Goal: Transaction & Acquisition: Obtain resource

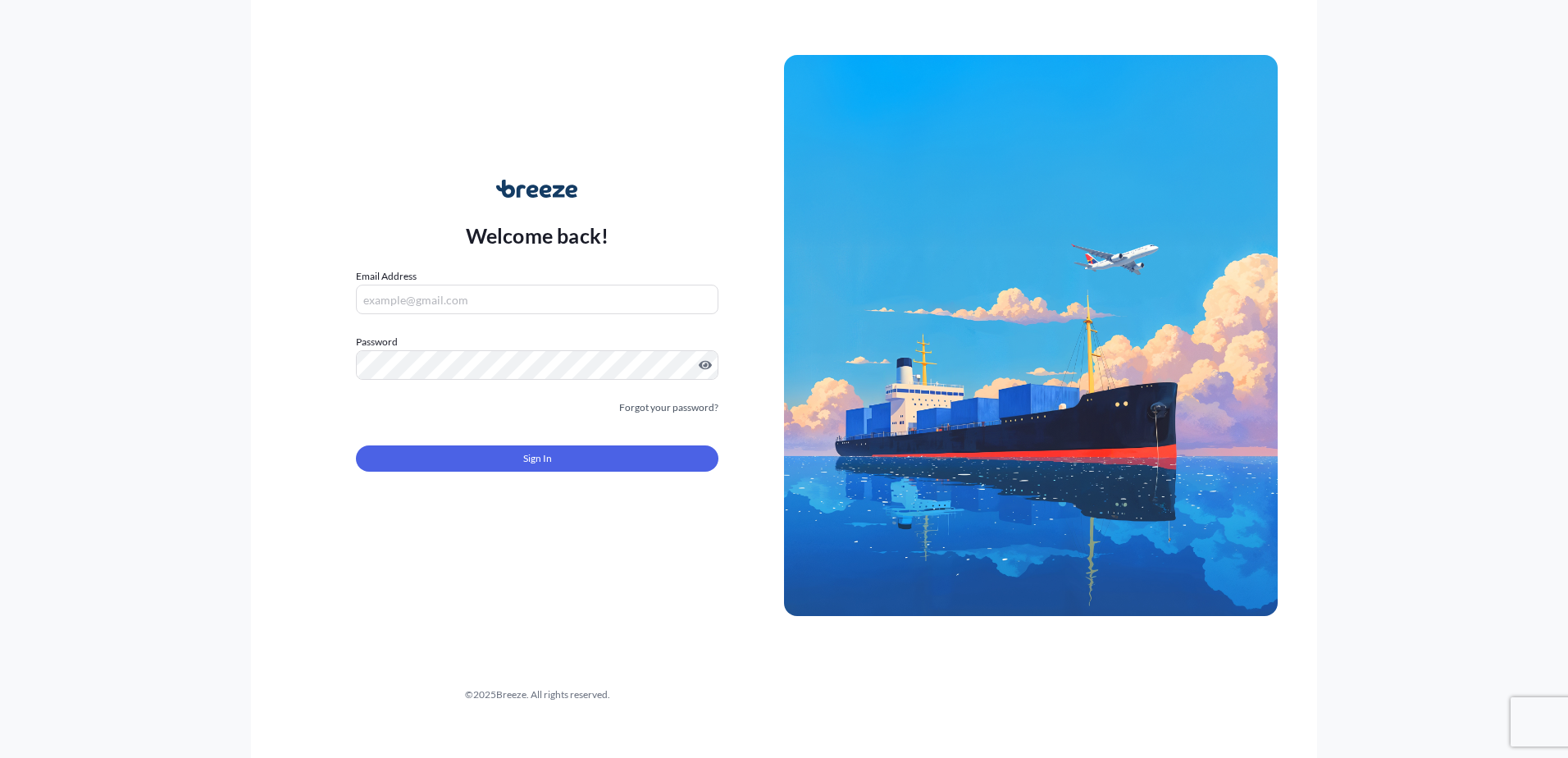
type input "[PERSON_NAME][EMAIL_ADDRESS][PERSON_NAME][DOMAIN_NAME]"
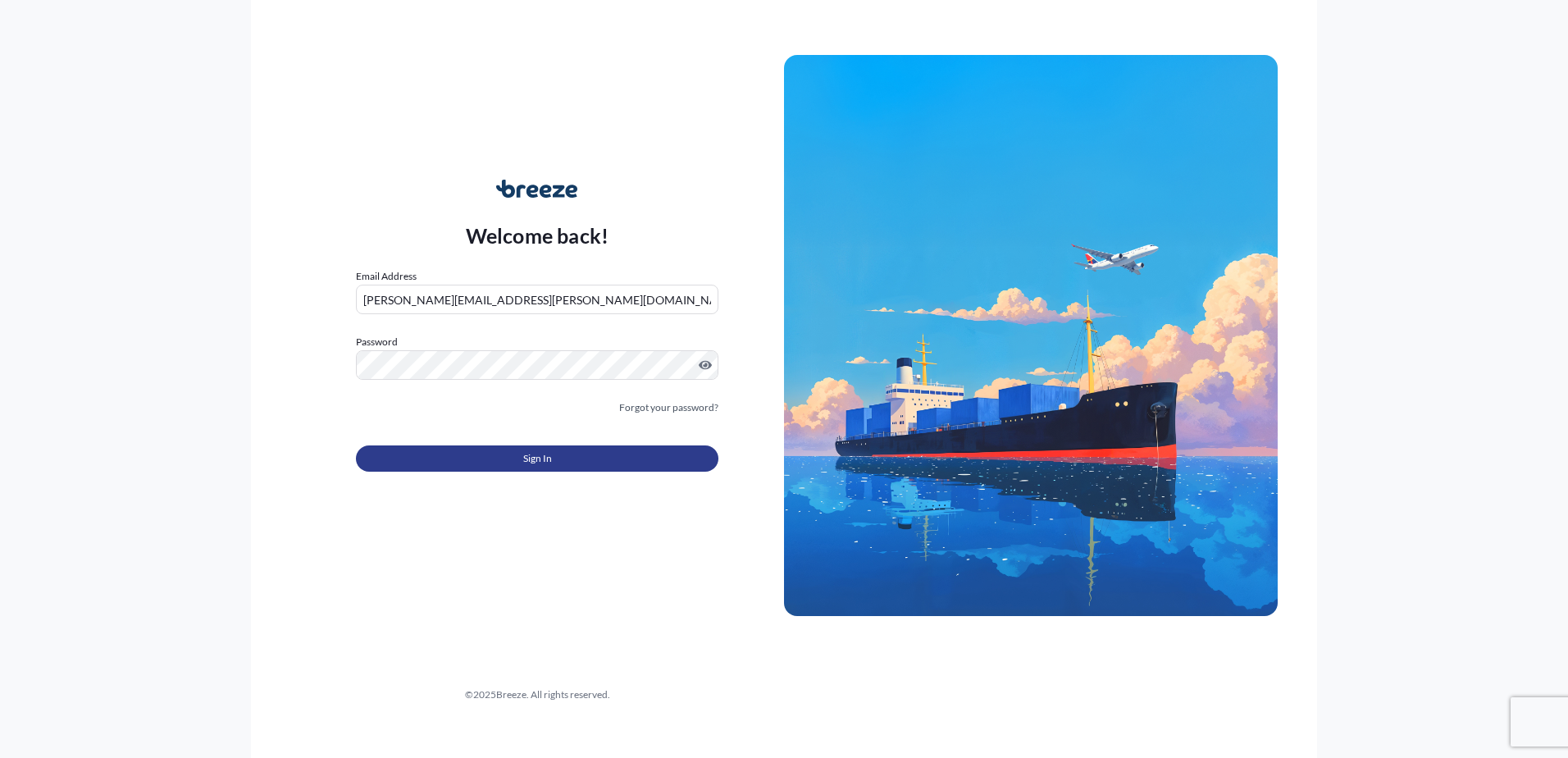
click at [529, 464] on span "Sign In" at bounding box center [537, 458] width 28 height 16
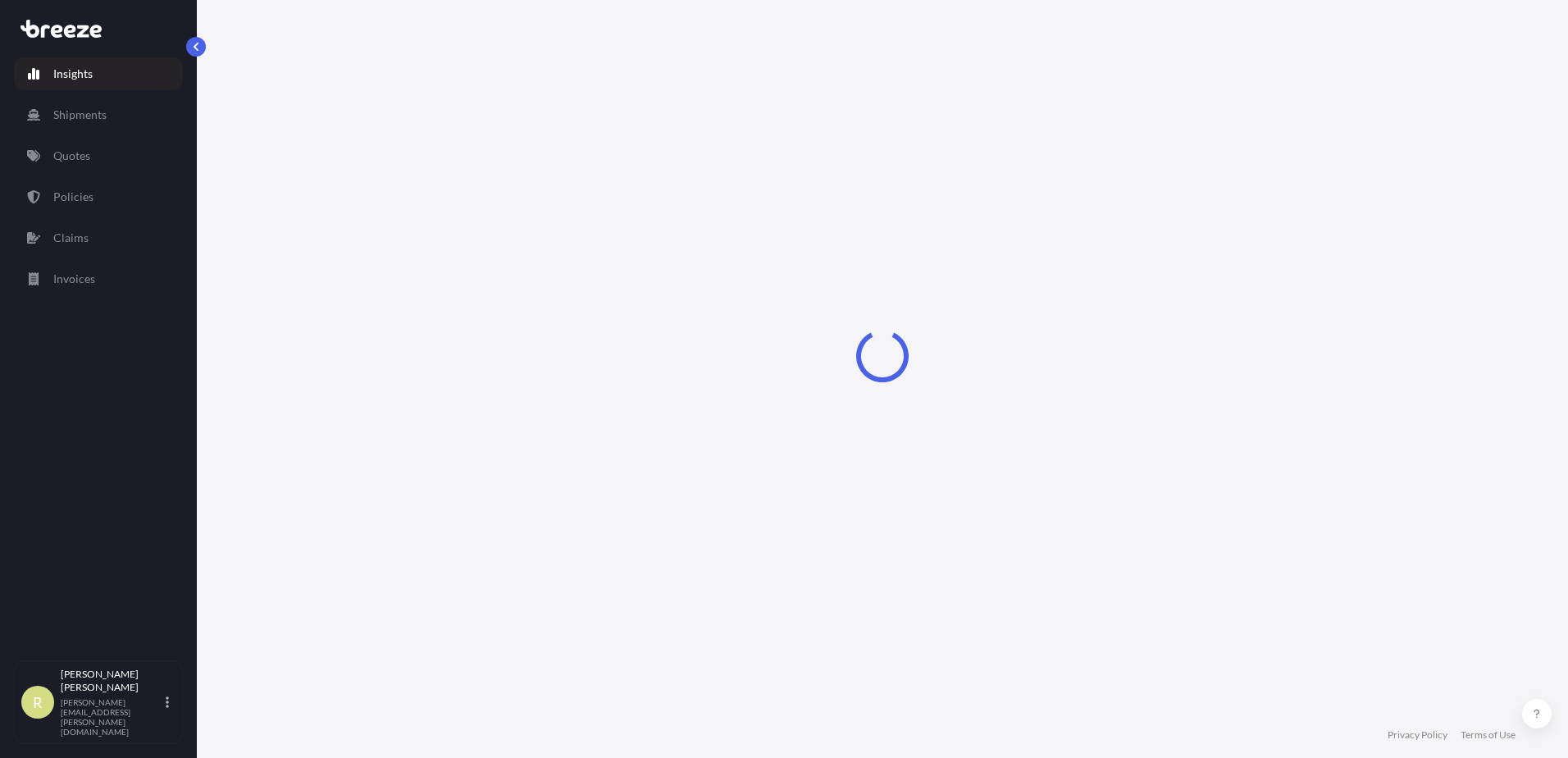
select select "2025"
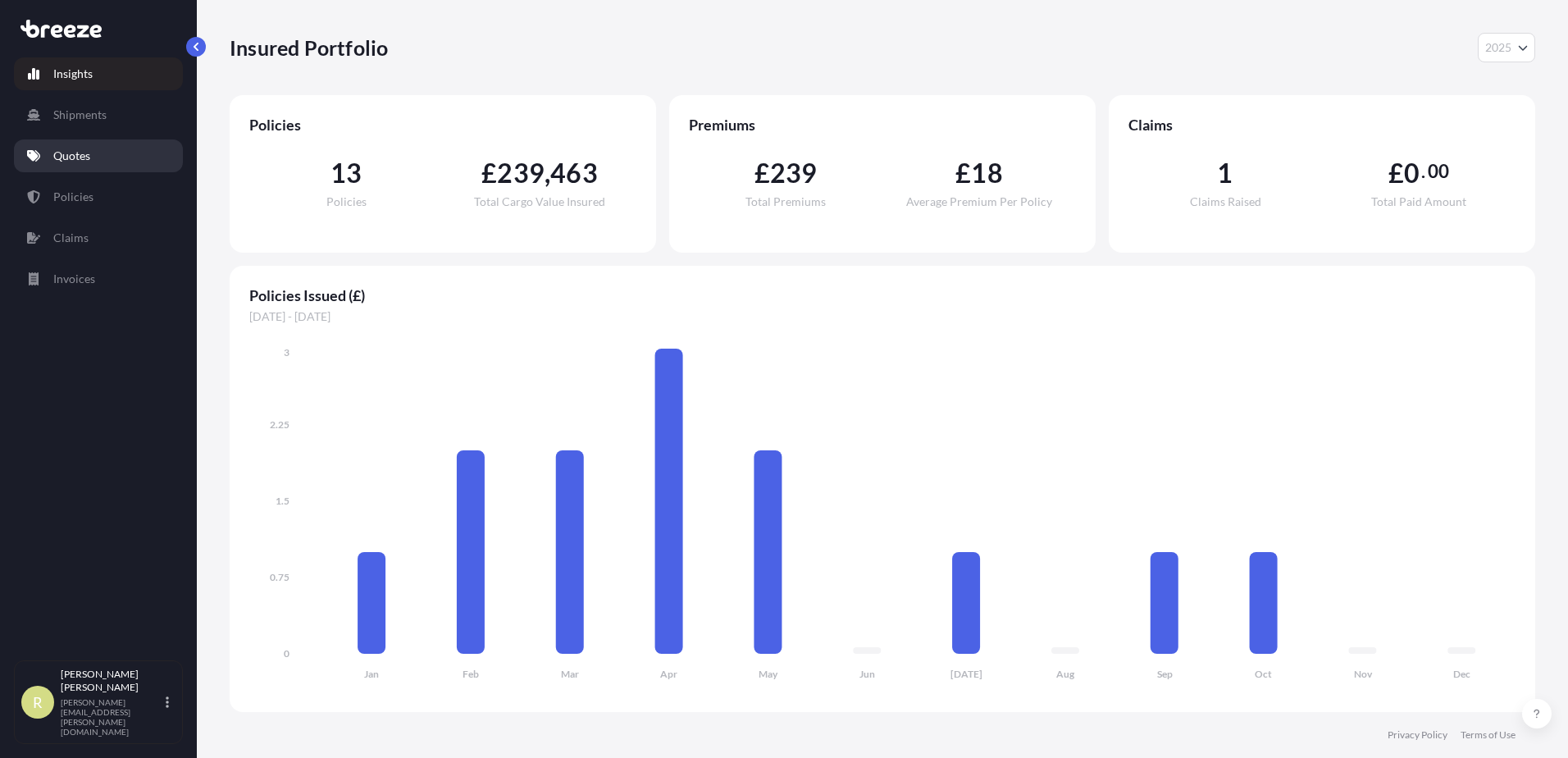
click at [67, 150] on p "Quotes" at bounding box center [72, 155] width 37 height 16
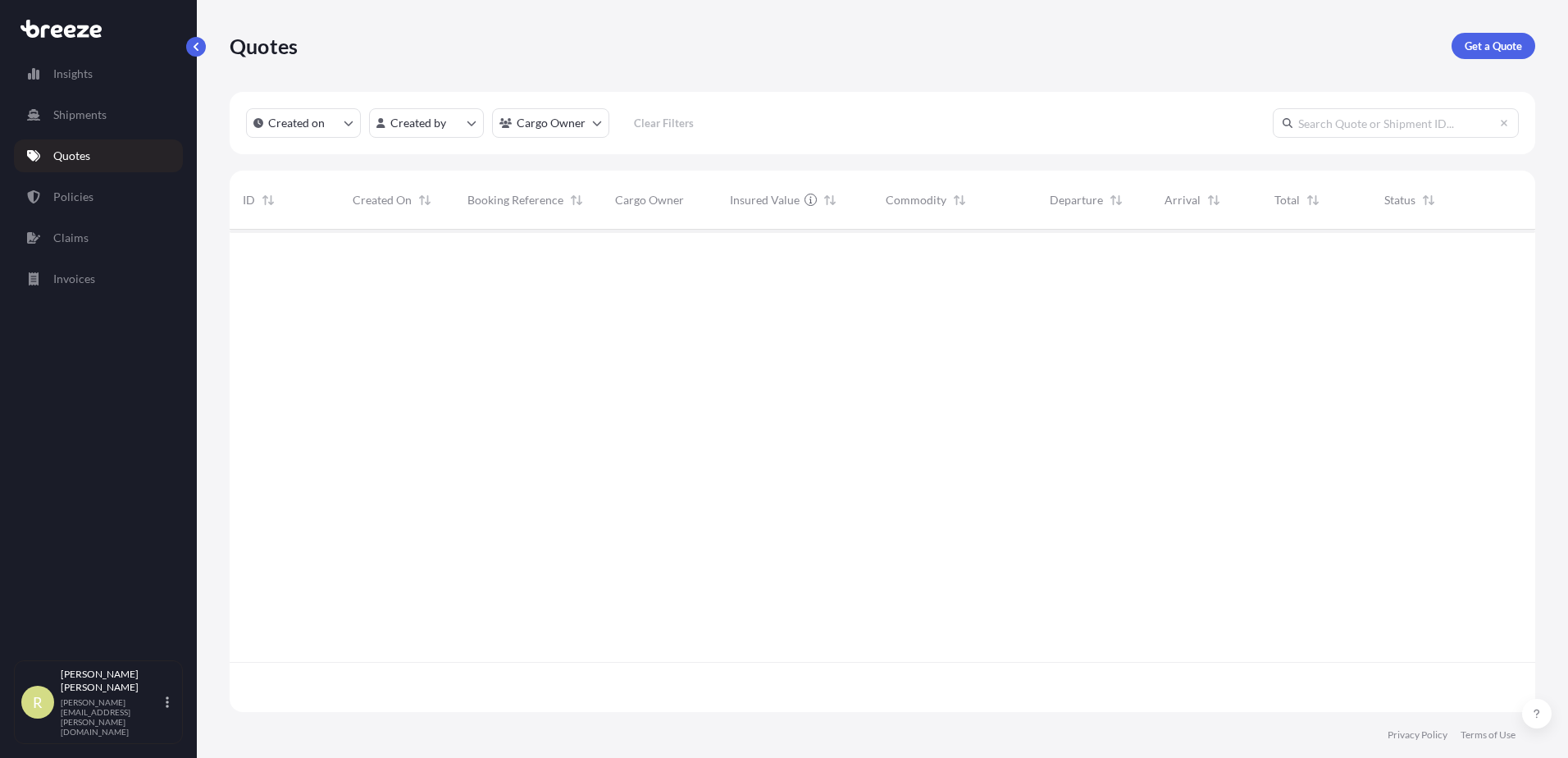
scroll to position [529, 1293]
click at [1507, 48] on p "Get a Quote" at bounding box center [1493, 46] width 58 height 16
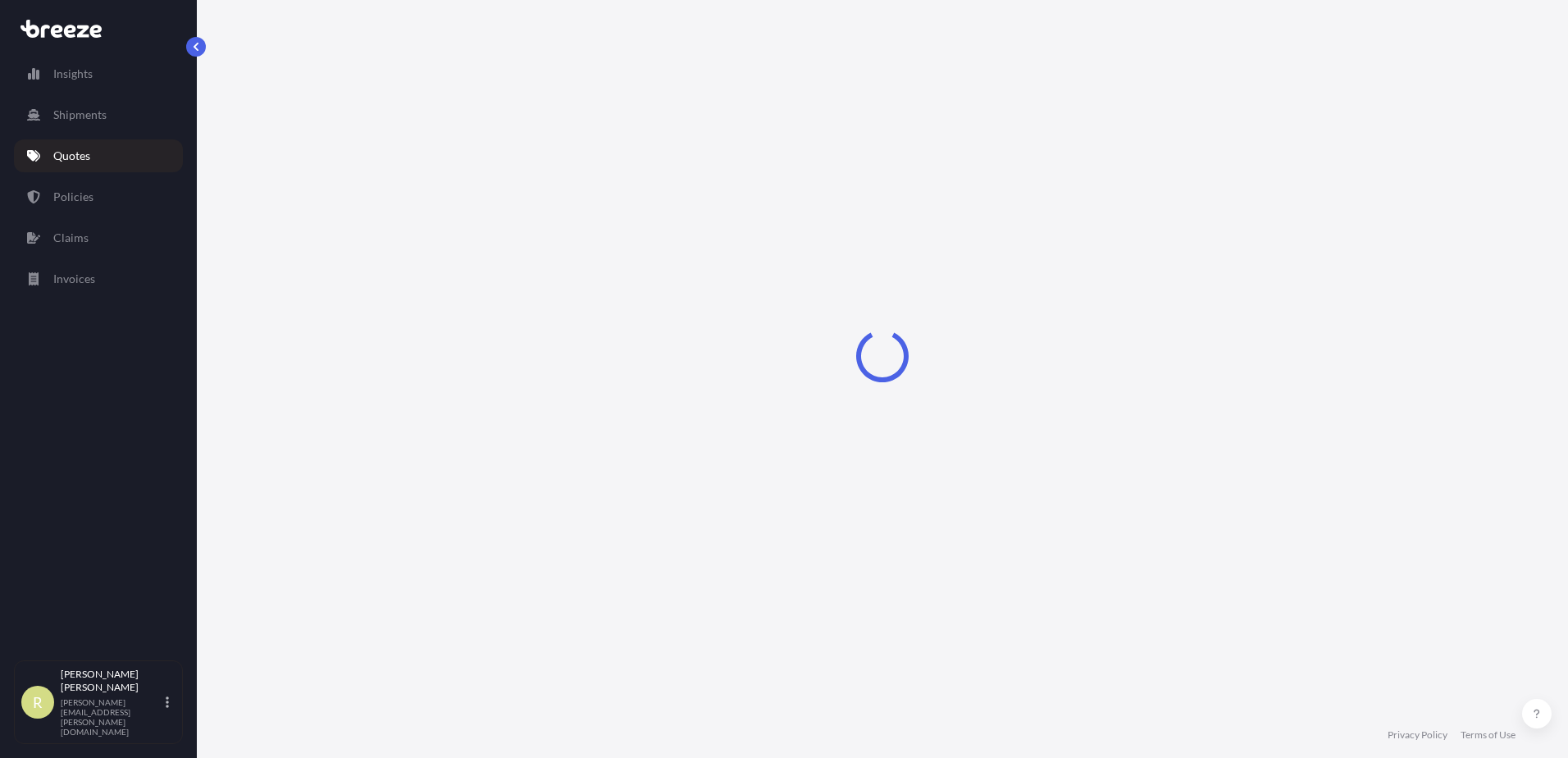
select select "Sea"
select select "1"
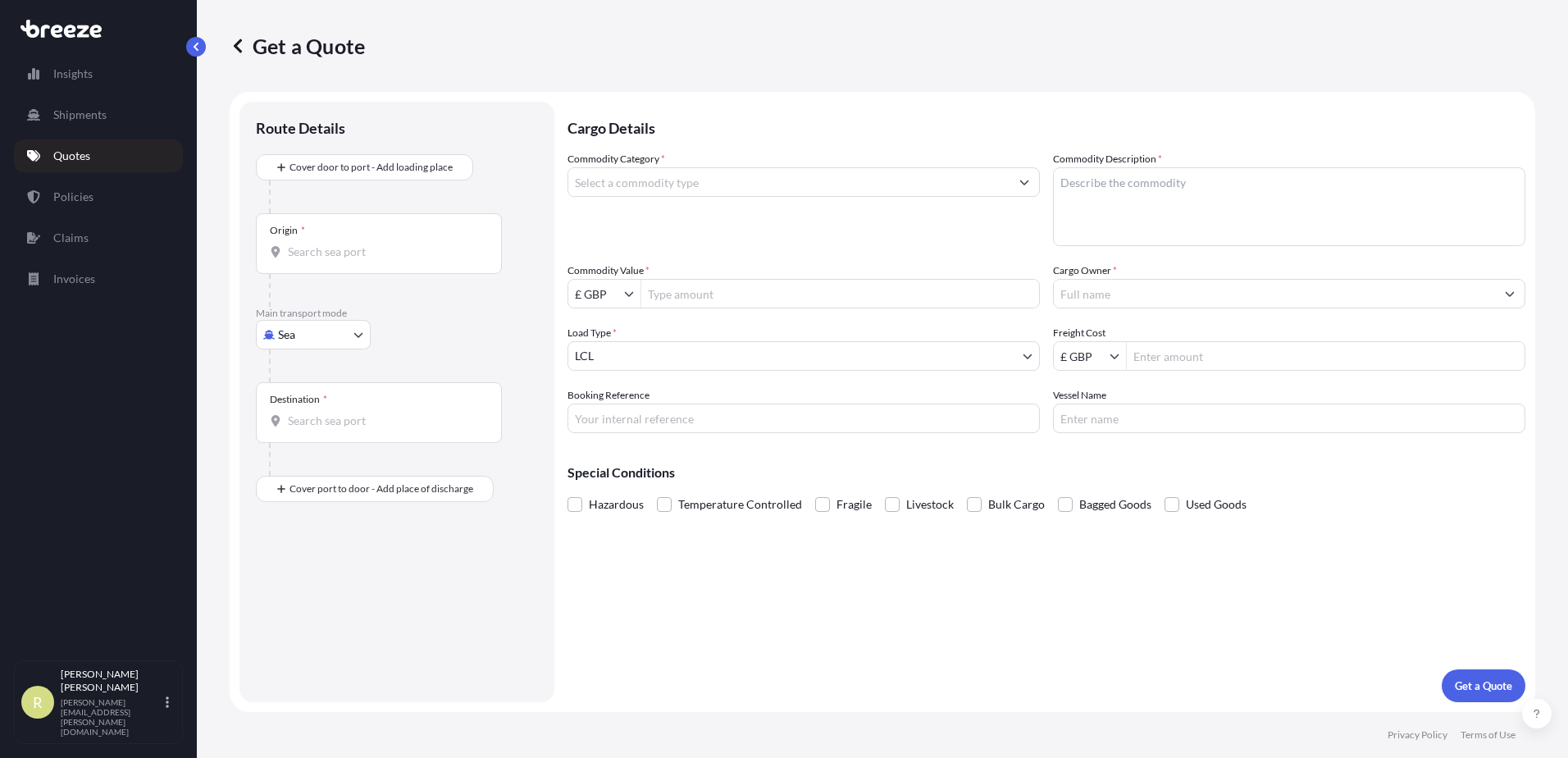
click at [321, 331] on body "Insights Shipments Quotes Policies Claims Invoices R [PERSON_NAME] [PERSON_NAME…" at bounding box center [784, 379] width 1568 height 758
click at [321, 434] on div "Road" at bounding box center [313, 436] width 102 height 29
select select "Road"
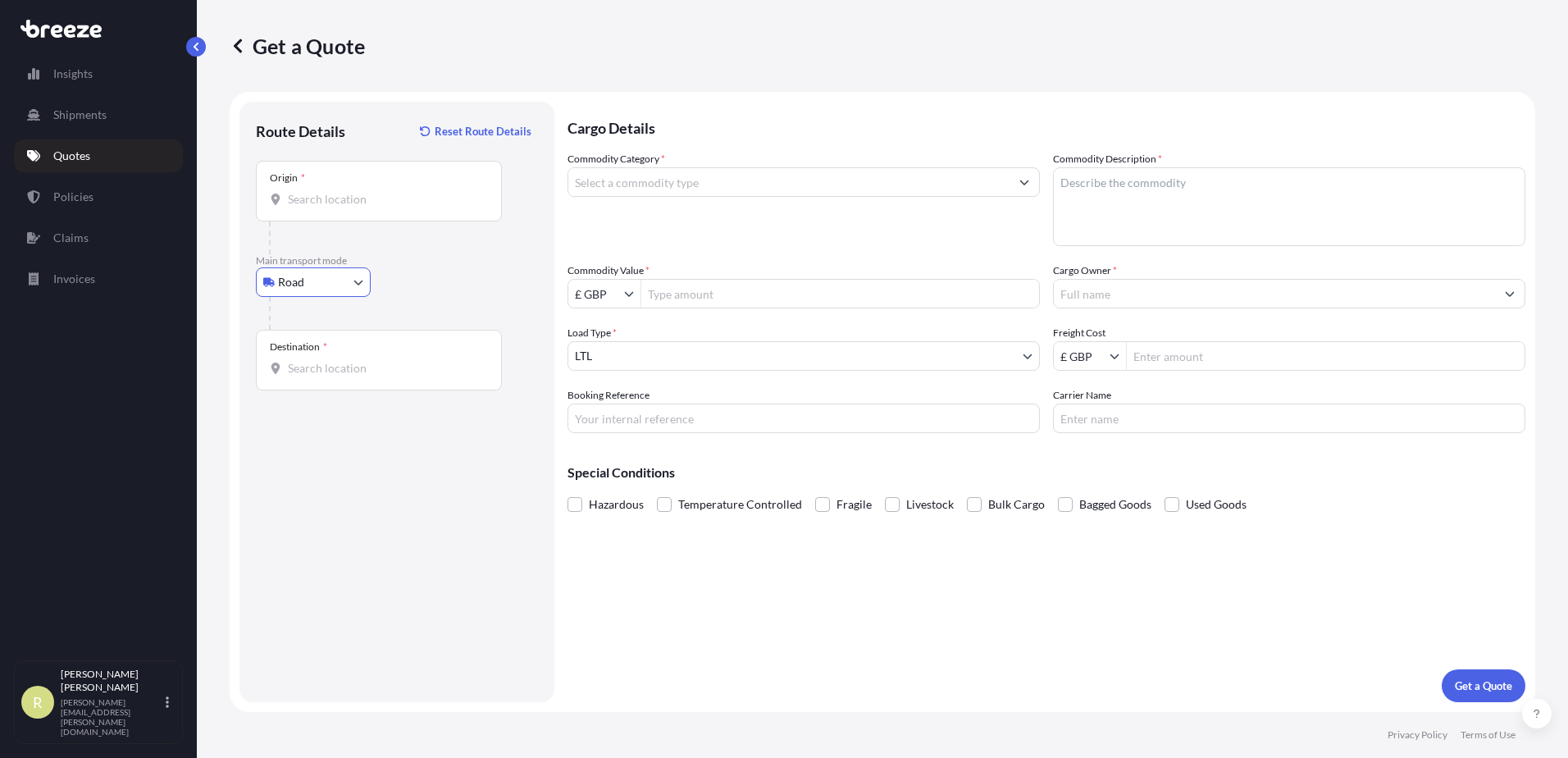
click at [336, 191] on input "Origin *" at bounding box center [385, 199] width 193 height 16
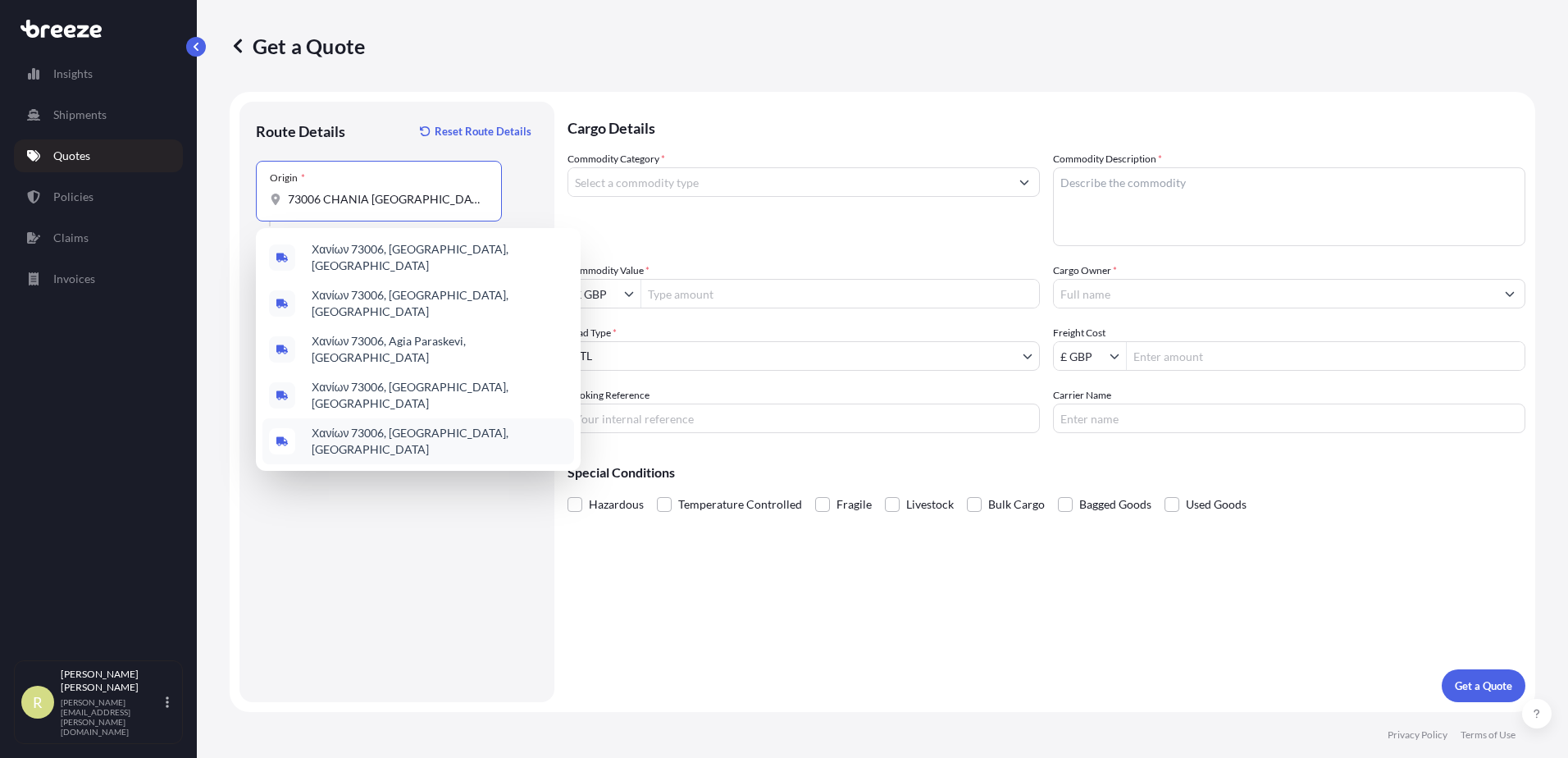
click at [423, 425] on span "Χανίων 73006, [GEOGRAPHIC_DATA], [GEOGRAPHIC_DATA]" at bounding box center [439, 442] width 256 height 33
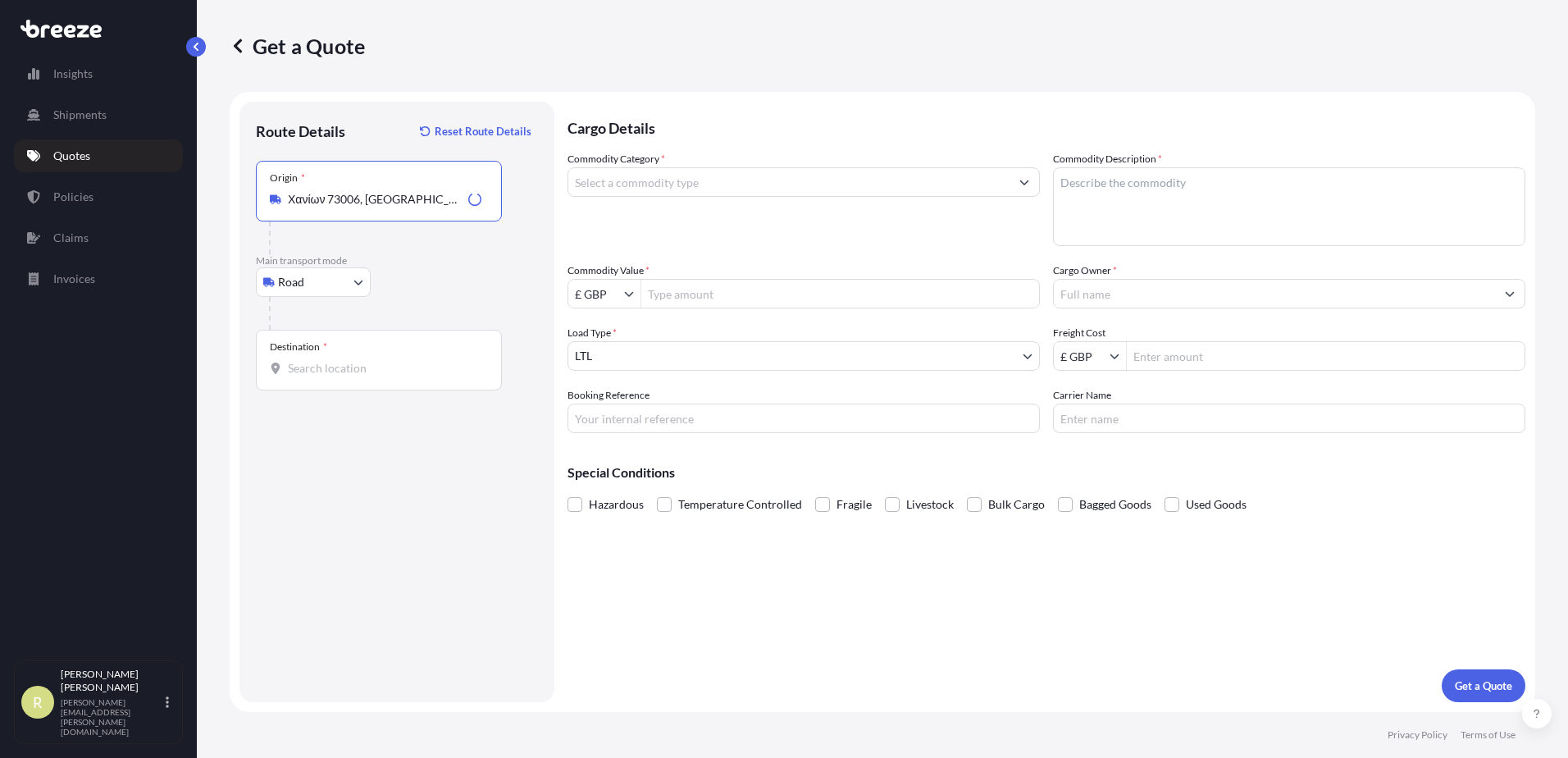
type input "Χανίων 73006, [GEOGRAPHIC_DATA], [GEOGRAPHIC_DATA]"
click at [367, 373] on input "Destination *" at bounding box center [385, 367] width 193 height 16
type input "[STREET_ADDRESS]"
click at [629, 291] on icon "Show suggestions" at bounding box center [629, 293] width 9 height 9
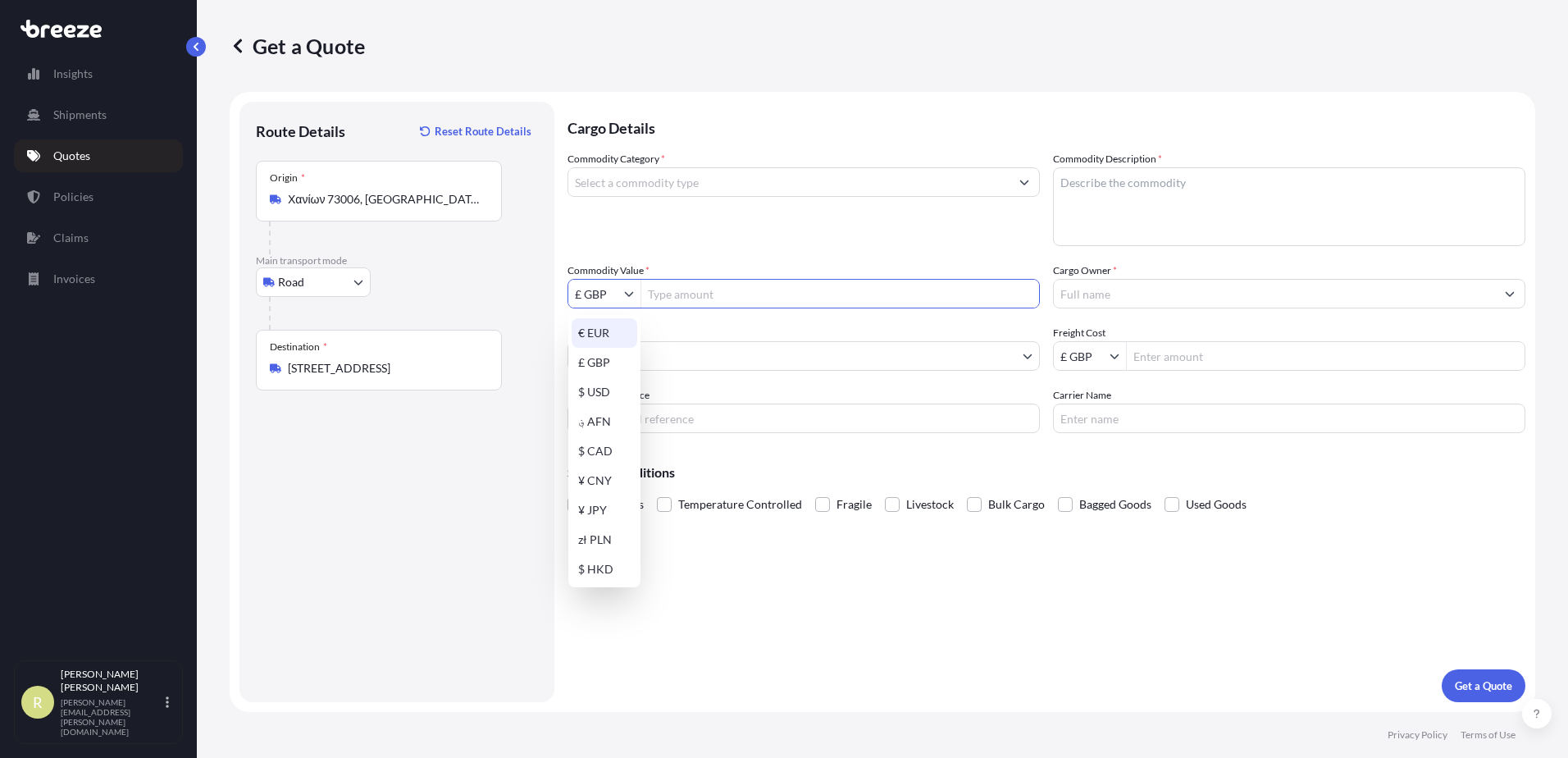
click at [609, 340] on div "€ EUR" at bounding box center [605, 333] width 66 height 29
type input "€ EUR"
click at [682, 290] on input "Commodity Value *" at bounding box center [840, 293] width 398 height 29
type input "6,833.2"
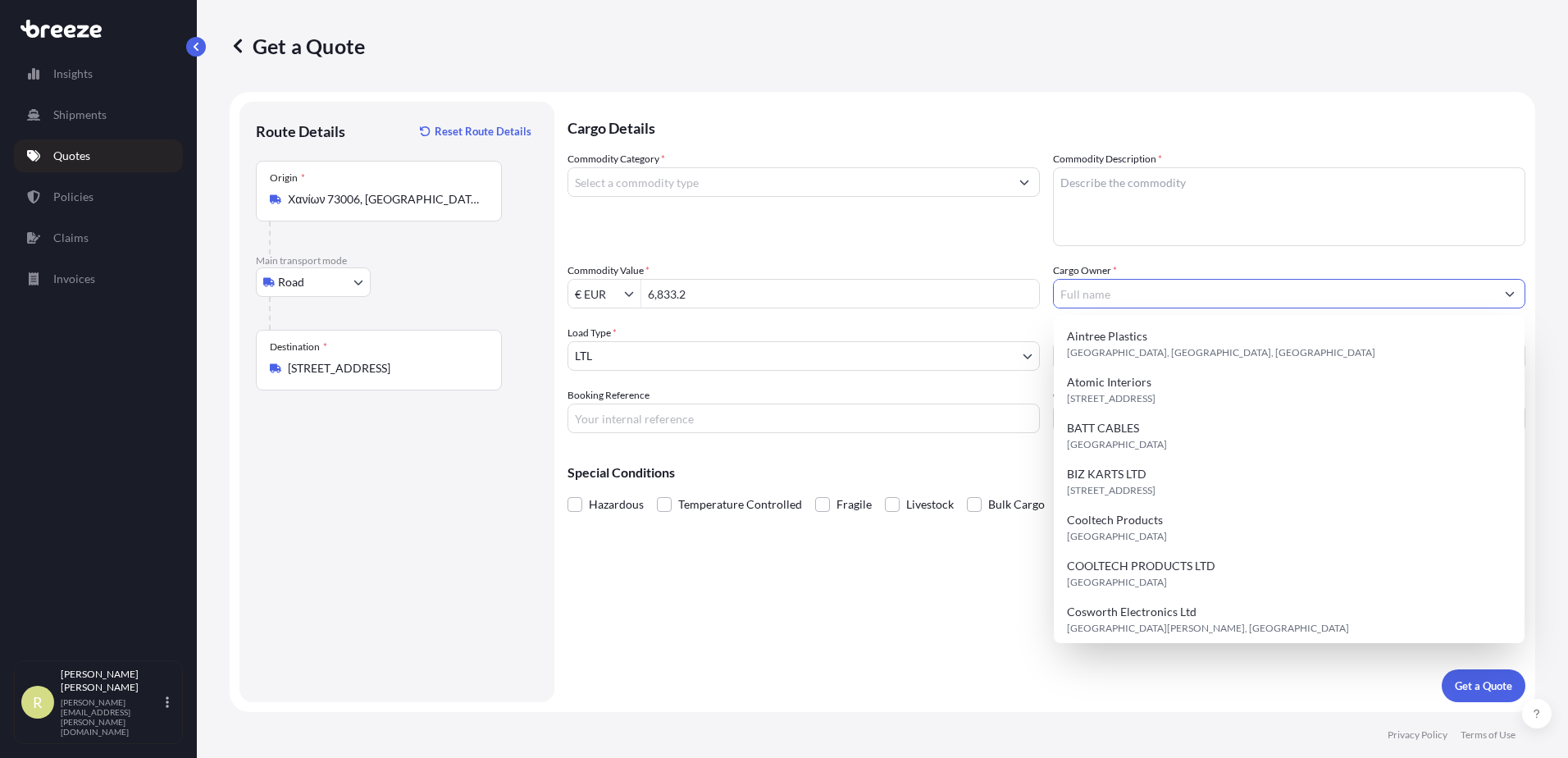
click at [1134, 293] on input "Cargo Owner *" at bounding box center [1275, 293] width 442 height 29
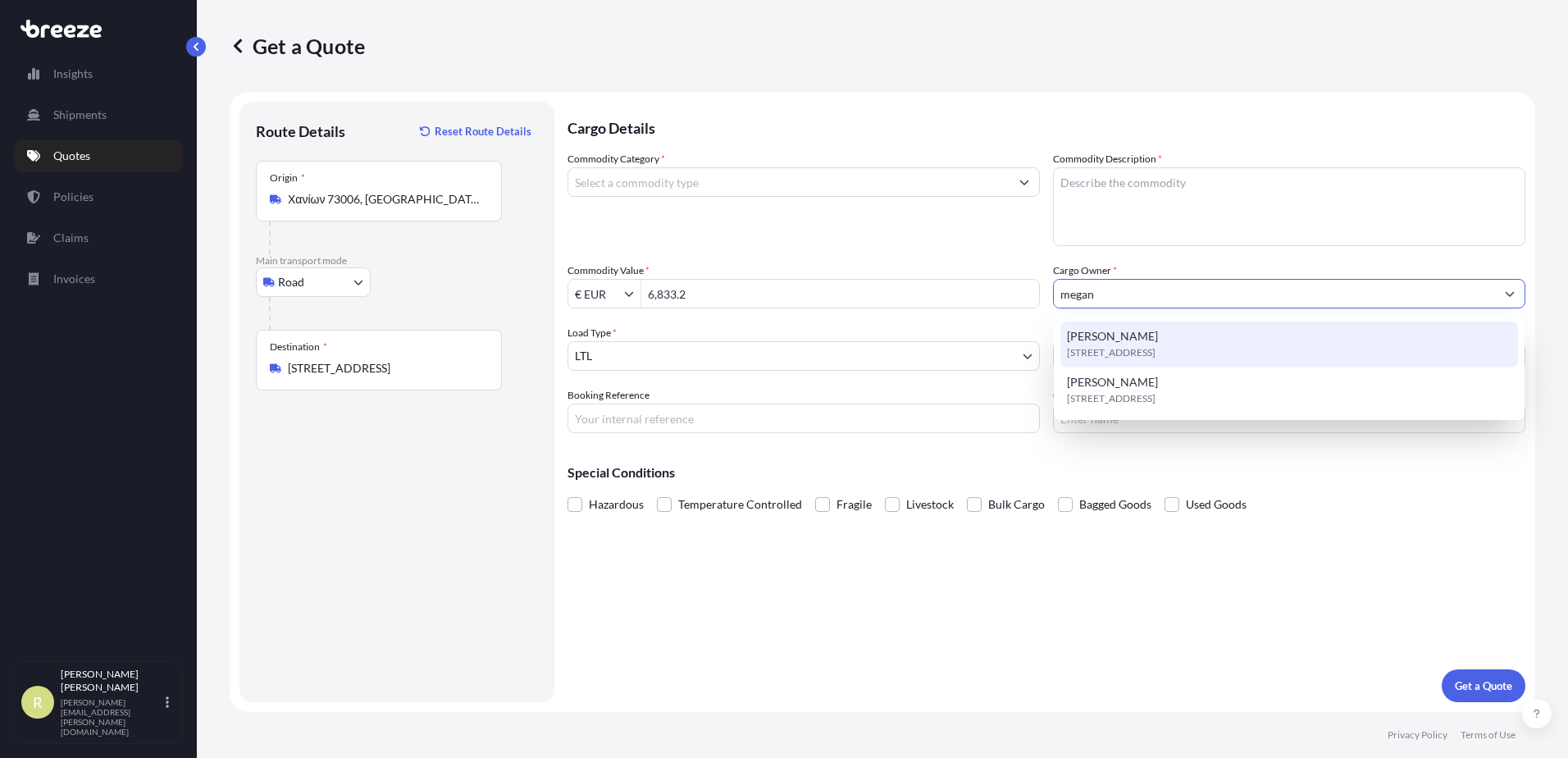
click at [1126, 334] on span "[PERSON_NAME]" at bounding box center [1113, 335] width 91 height 16
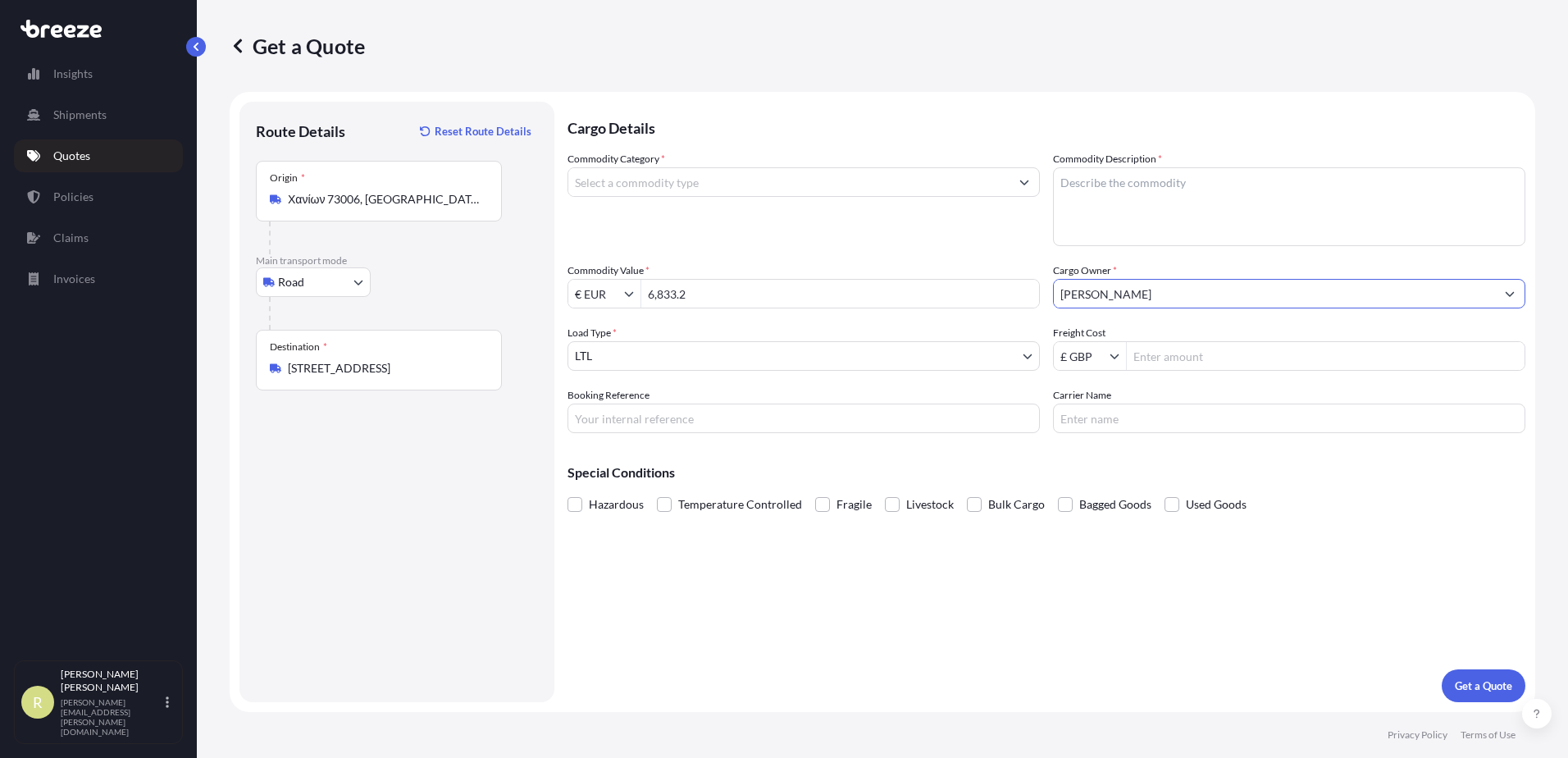
type input "[PERSON_NAME]"
click at [1152, 359] on input "Freight Cost" at bounding box center [1325, 356] width 398 height 29
drag, startPoint x: 781, startPoint y: 428, endPoint x: 777, endPoint y: 418, distance: 10.8
click at [777, 418] on input "Booking Reference" at bounding box center [804, 418] width 473 height 29
paste input "J320750"
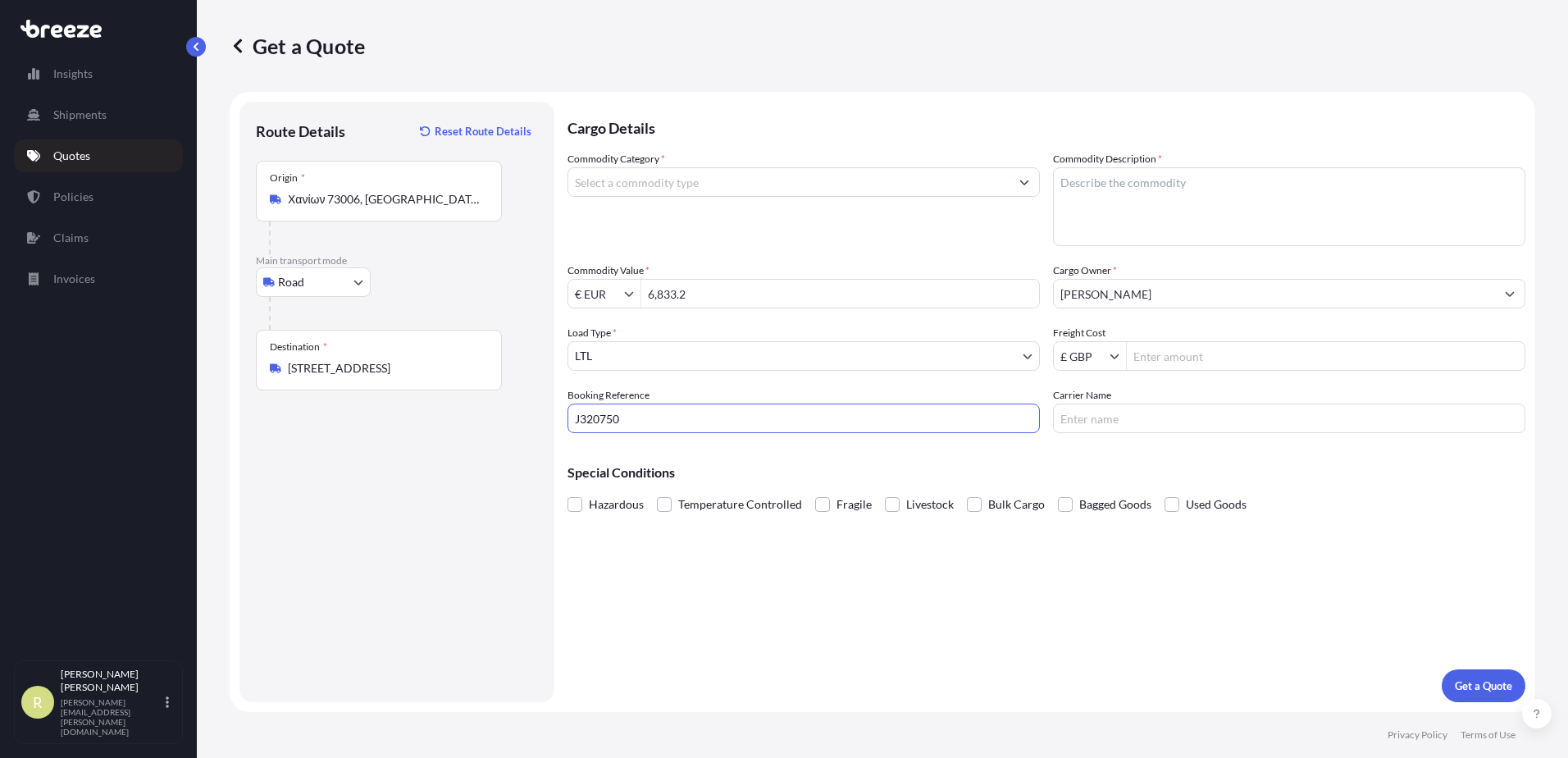
type input "J320750"
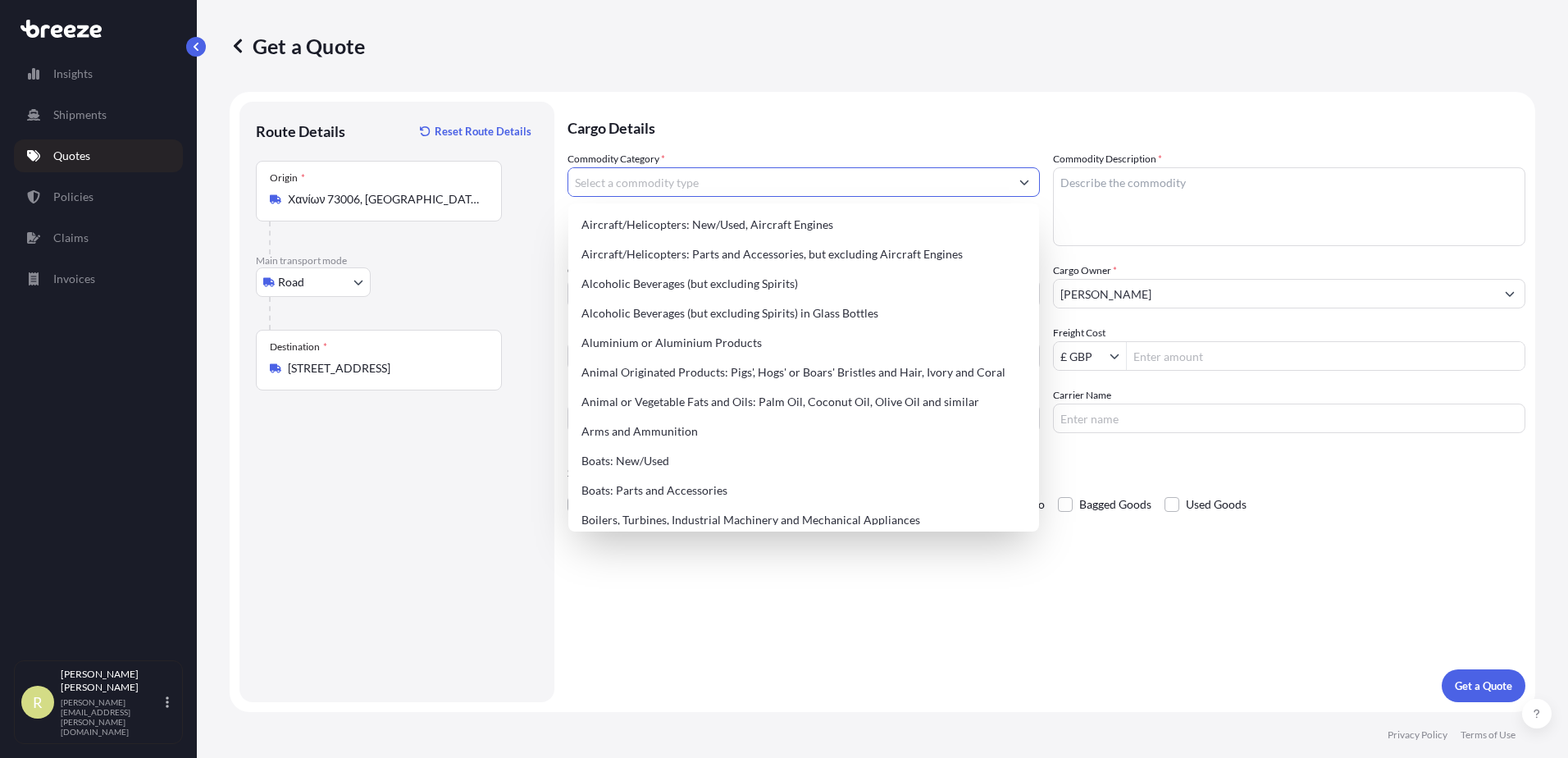
click at [716, 180] on input "Commodity Category *" at bounding box center [789, 182] width 442 height 29
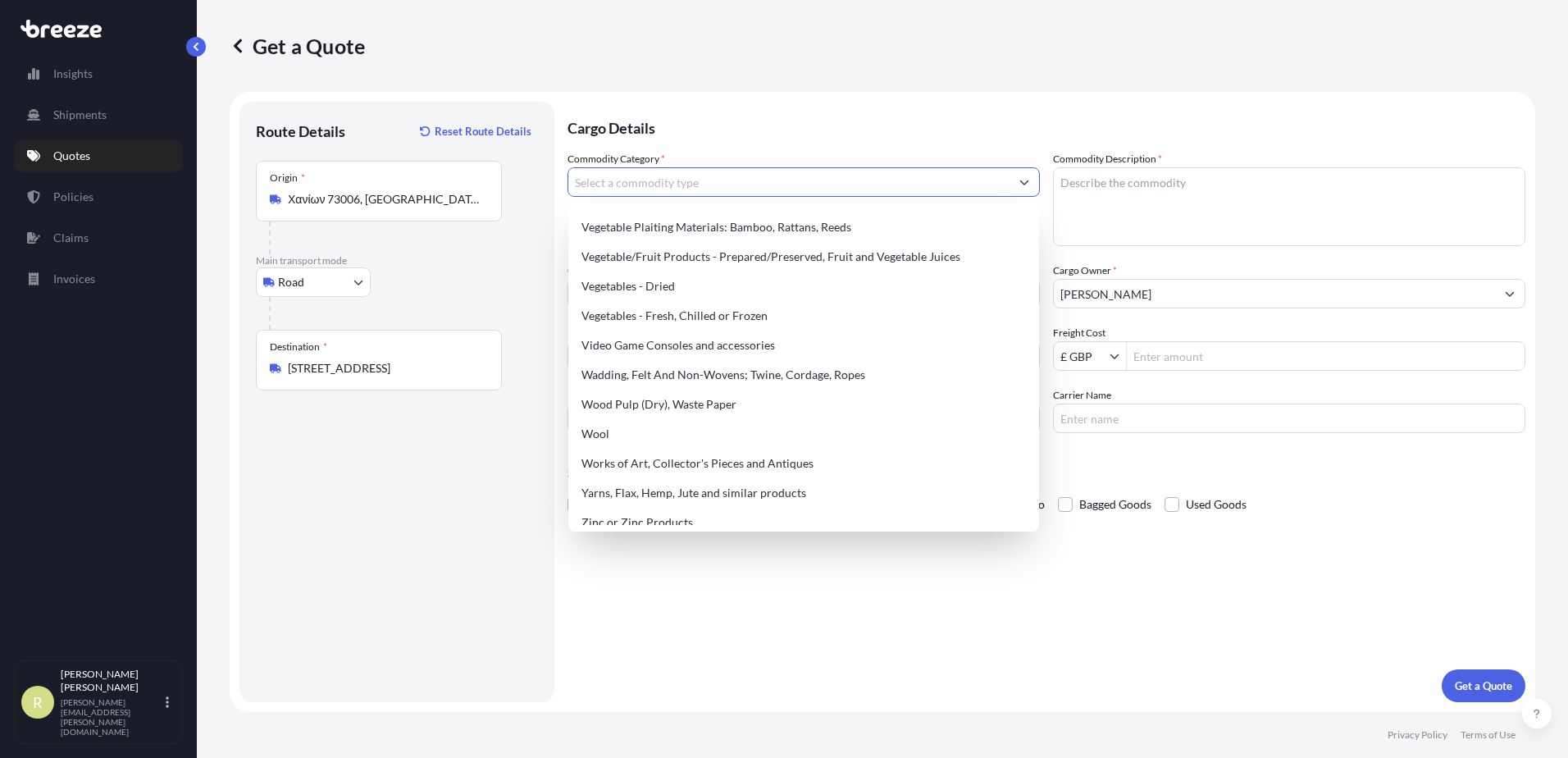
scroll to position [3818, 0]
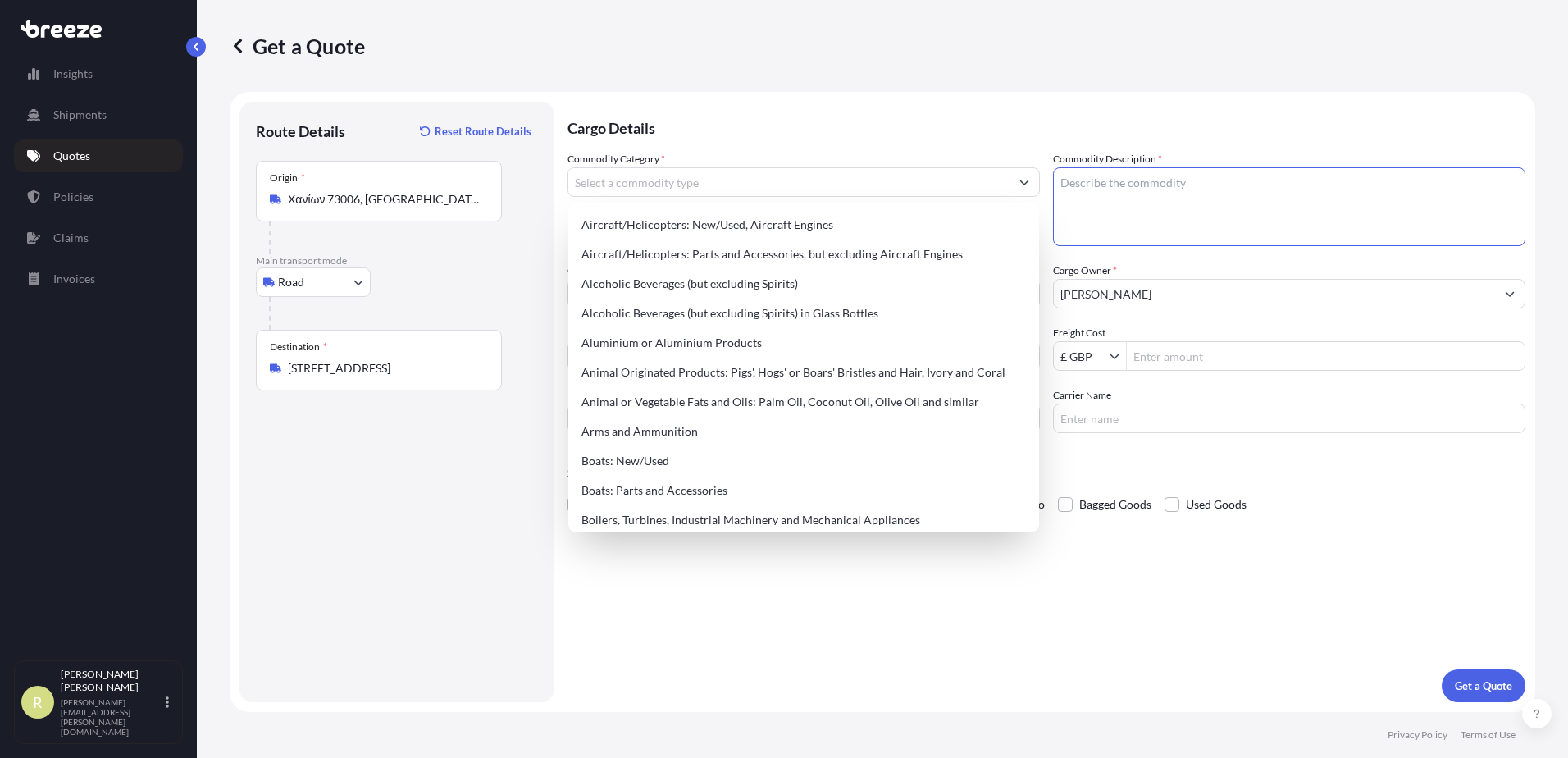
click at [1143, 188] on textarea "Commodity Description *" at bounding box center [1289, 206] width 473 height 78
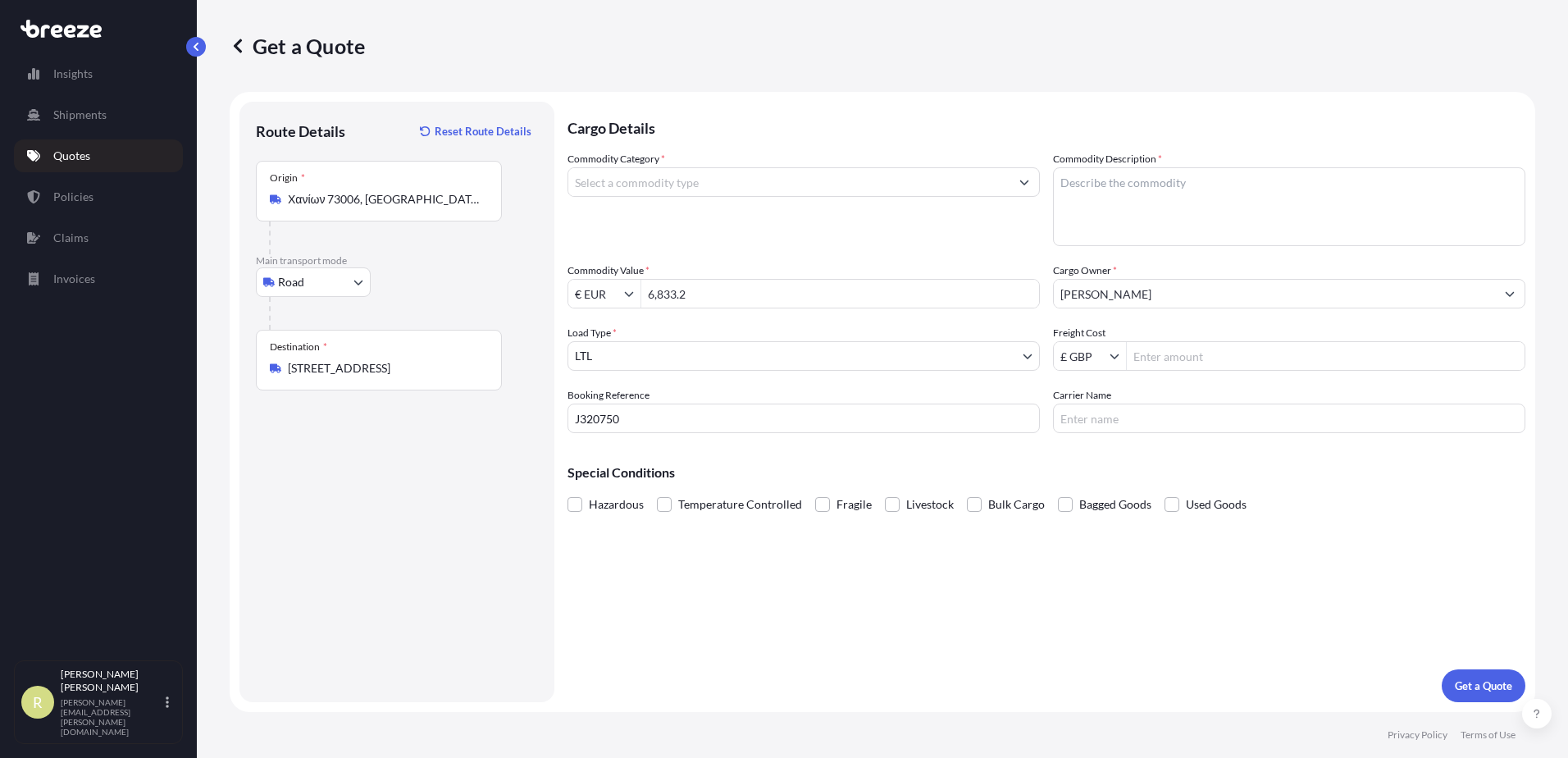
click at [1077, 180] on textarea "Commodity Description *" at bounding box center [1289, 206] width 473 height 78
click at [1129, 195] on textarea "Commodity Description *" at bounding box center [1289, 206] width 473 height 78
type textarea "OLIVE OIL"
click at [780, 185] on input "Commodity Category *" at bounding box center [789, 182] width 442 height 29
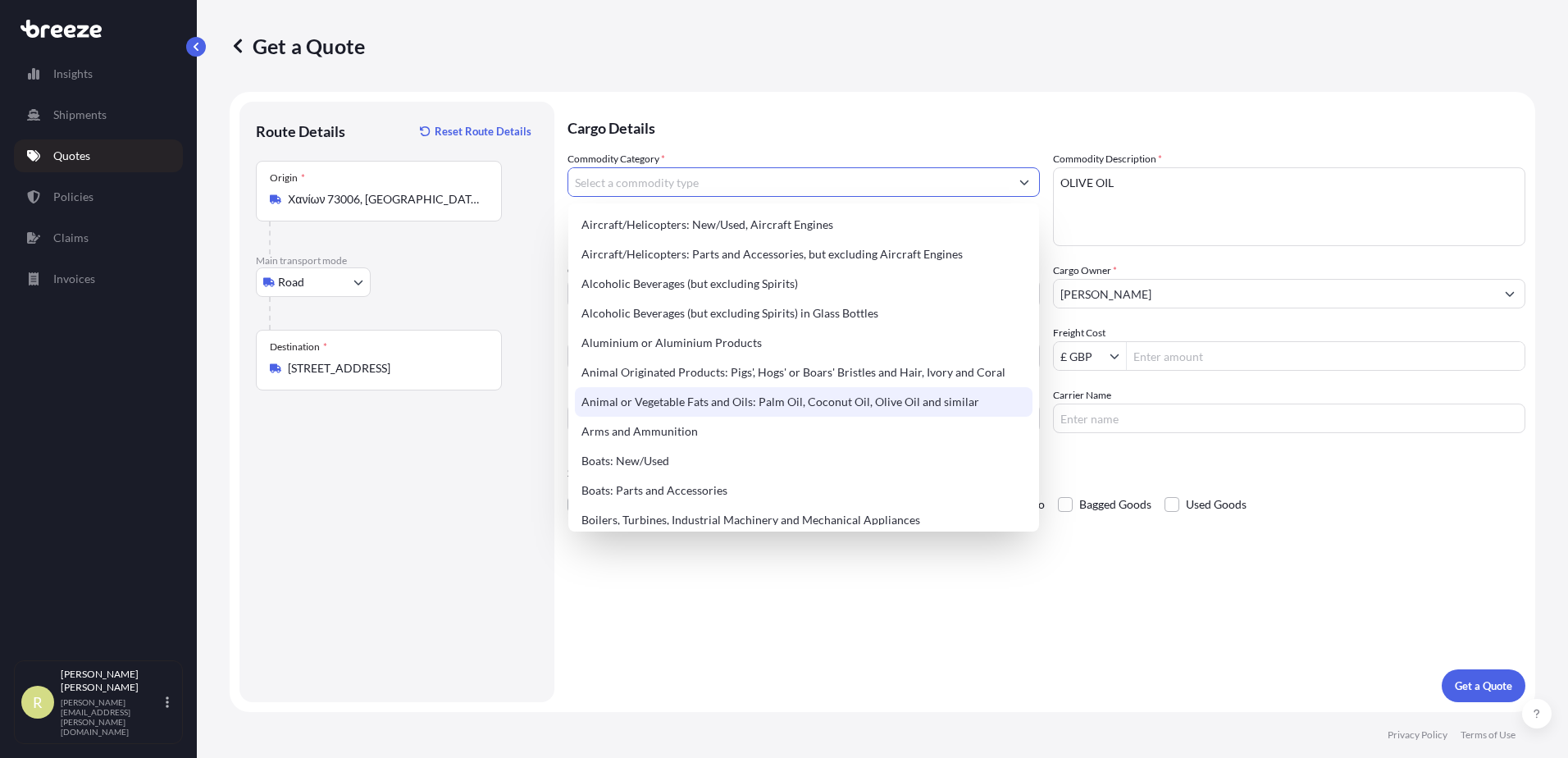
click at [944, 402] on div "Animal or Vegetable Fats and Oils: Palm Oil, Coconut Oil, Olive Oil and similar" at bounding box center [804, 402] width 458 height 29
type input "Animal or Vegetable Fats and Oils: Palm Oil, Coconut Oil, Olive Oil and similar"
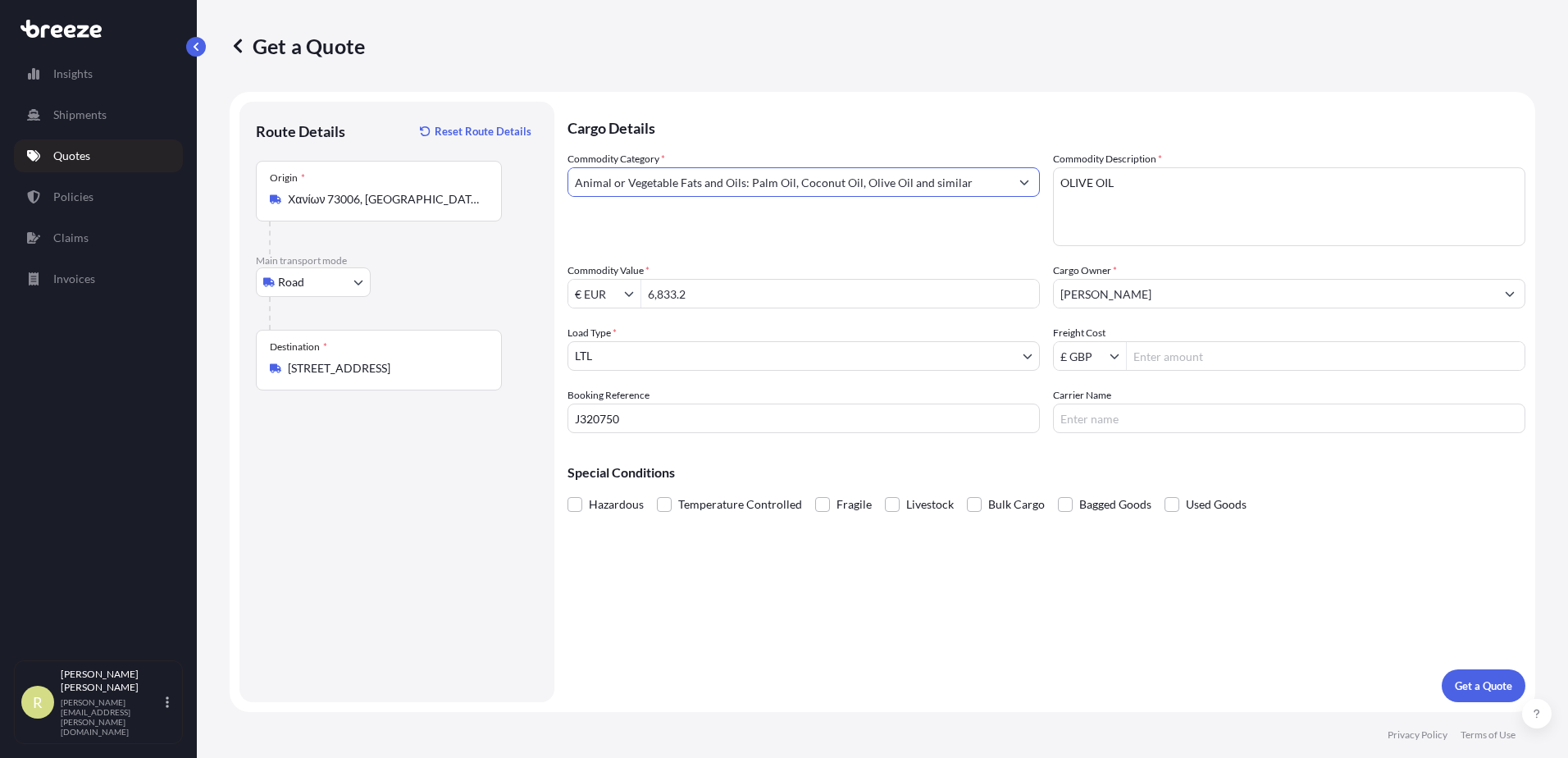
click at [1200, 361] on input "Freight Cost" at bounding box center [1325, 356] width 398 height 29
type input "250"
click at [1465, 692] on p "Get a Quote" at bounding box center [1483, 685] width 58 height 16
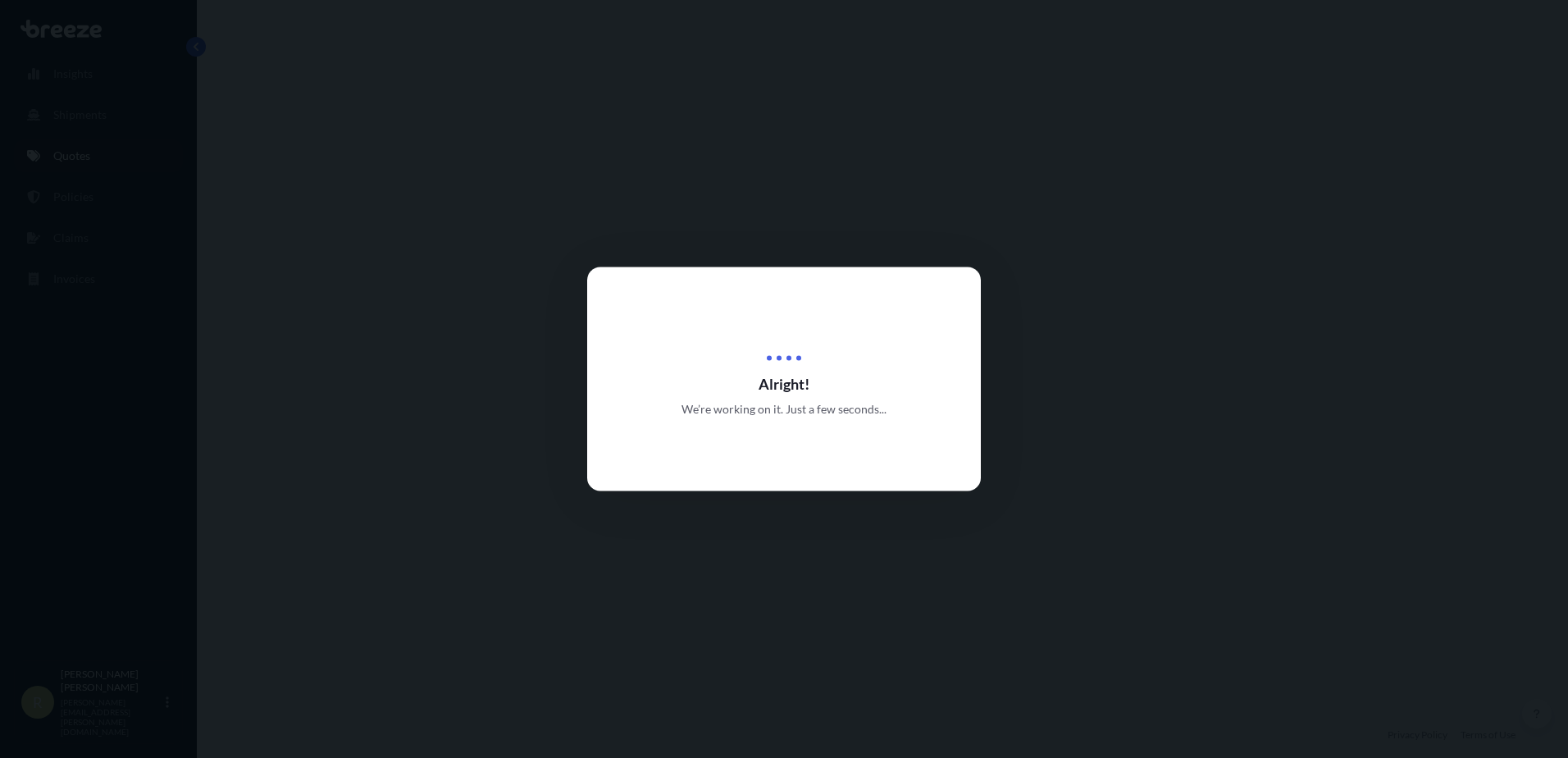
select select "Road"
select select "1"
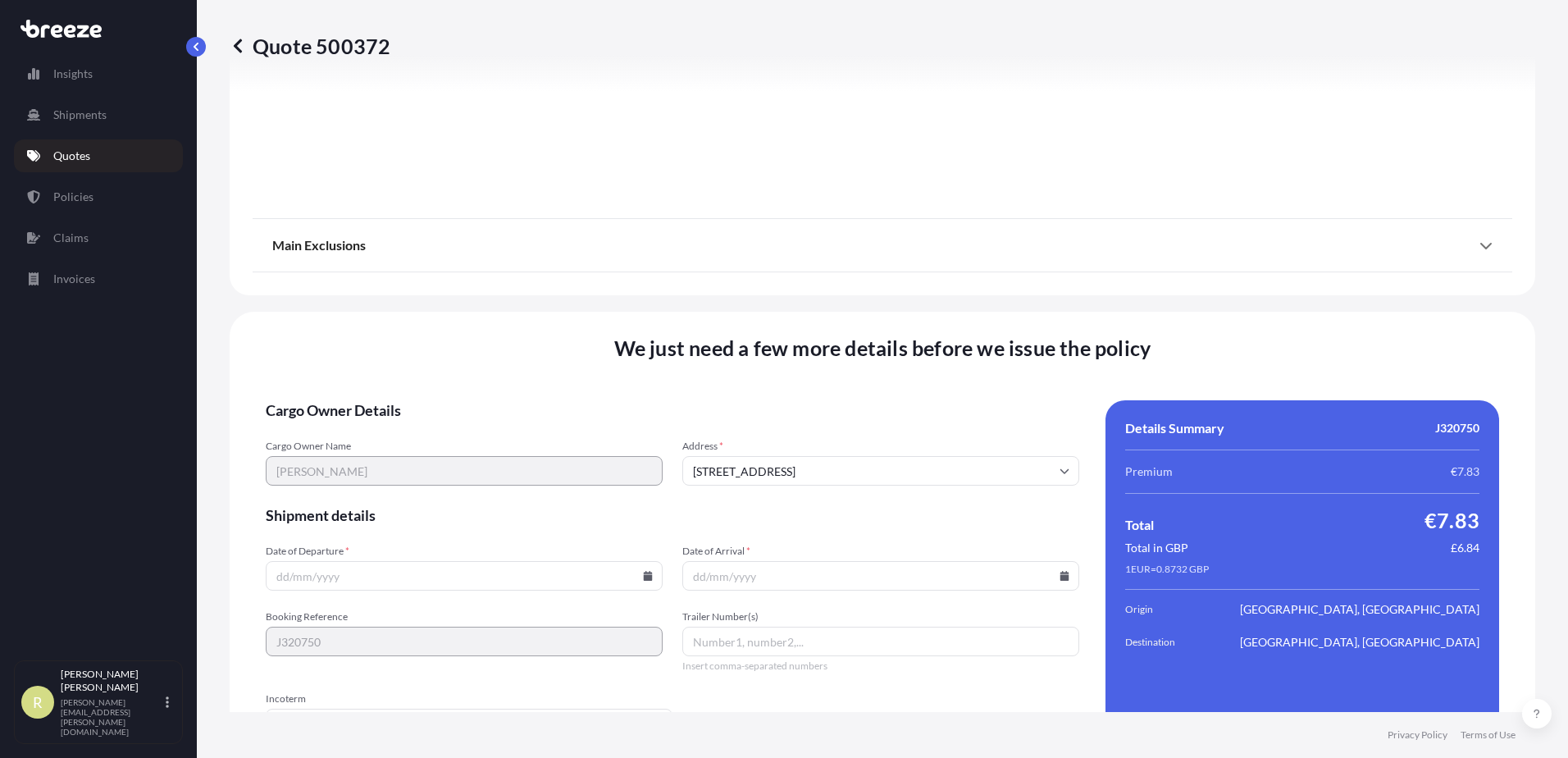
scroll to position [1845, 0]
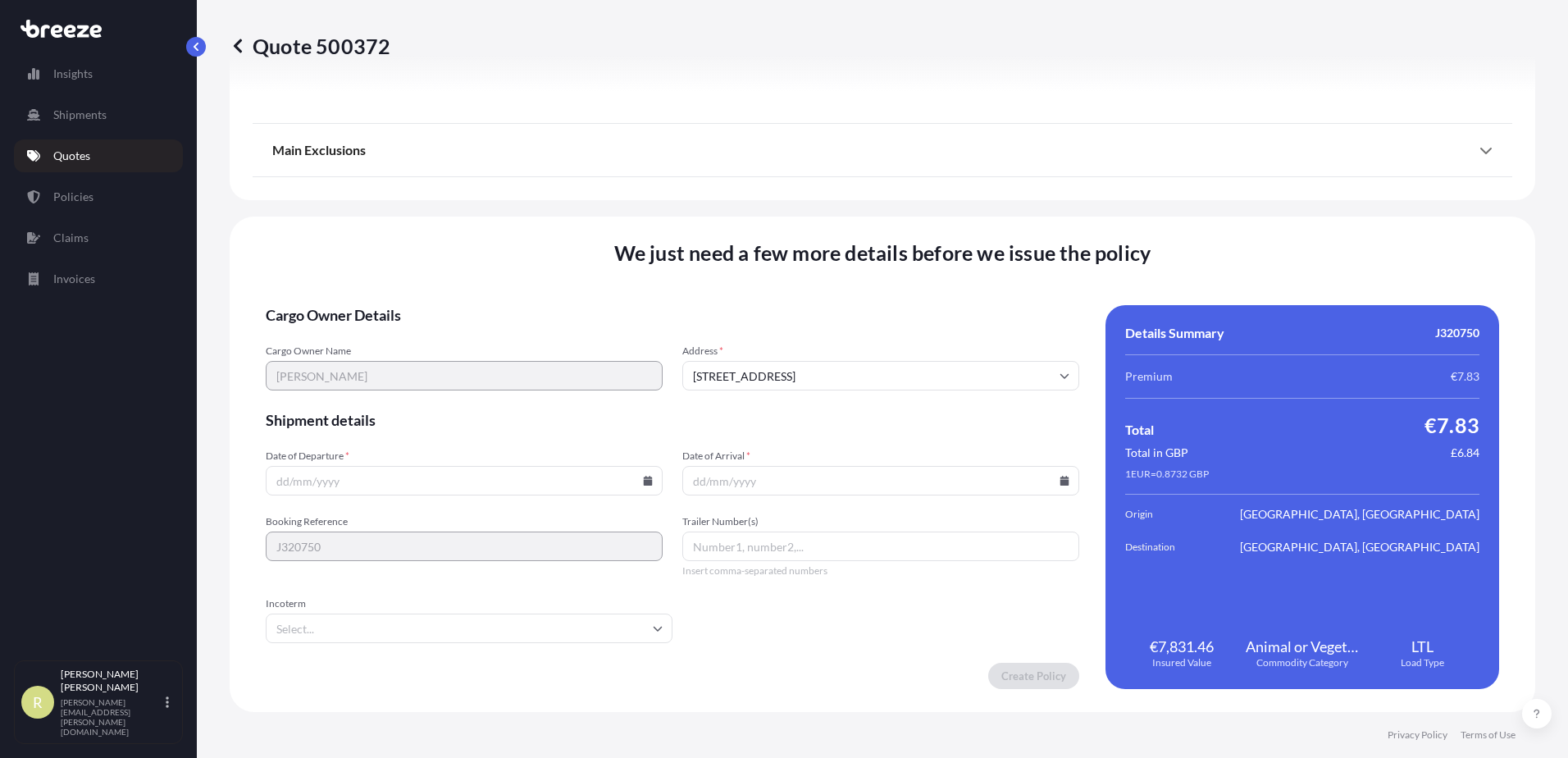
click at [643, 485] on icon at bounding box center [648, 479] width 9 height 9
click at [426, 271] on button "1" at bounding box center [423, 272] width 26 height 26
type input "[DATE]"
click at [1060, 481] on icon at bounding box center [1064, 479] width 9 height 9
click at [911, 338] on button "17" at bounding box center [913, 335] width 26 height 26
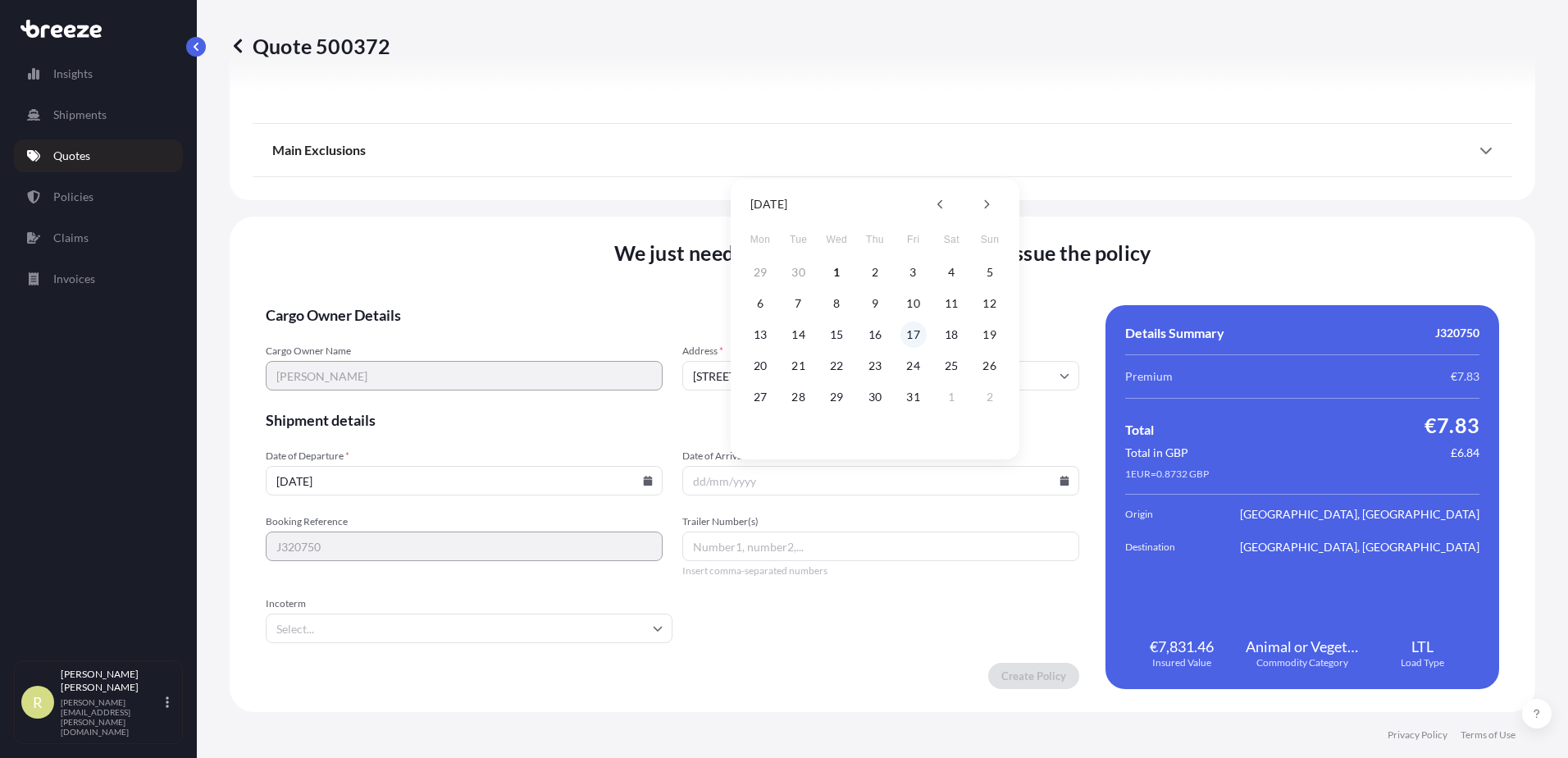
type input "[DATE]"
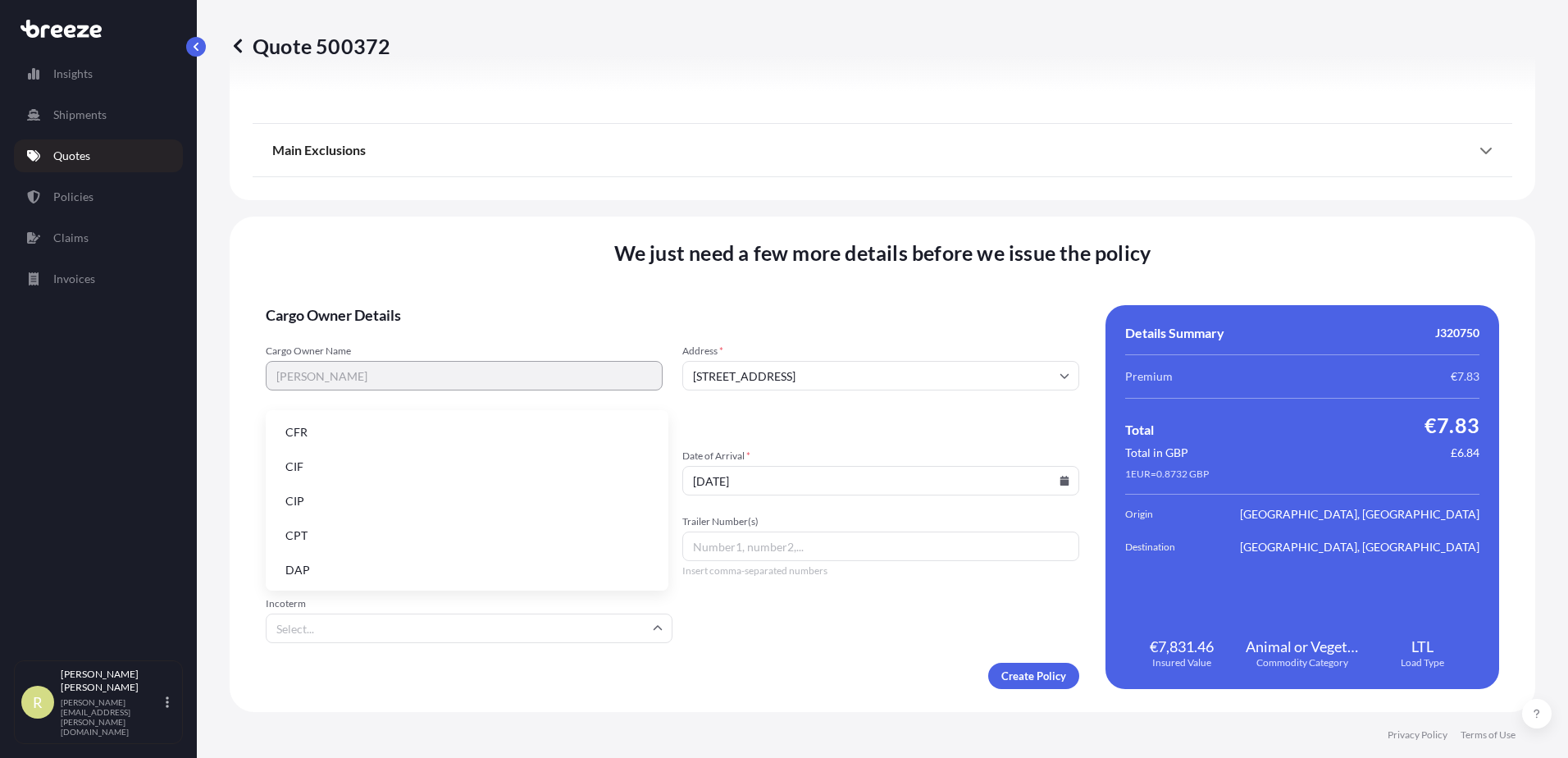
click at [612, 631] on input "Incoterm" at bounding box center [469, 628] width 407 height 29
click at [567, 536] on li "EXW" at bounding box center [467, 539] width 390 height 31
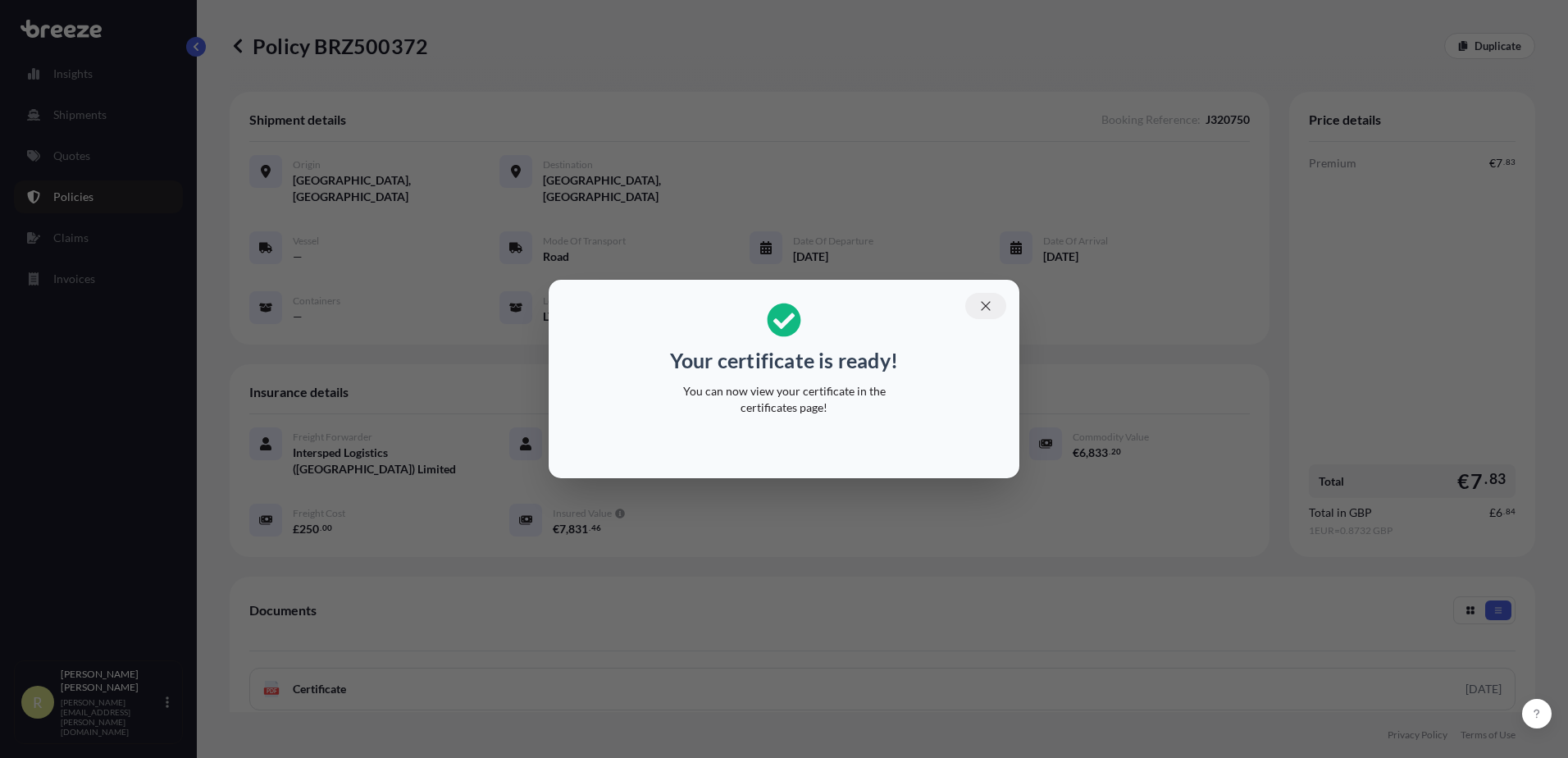
click at [985, 310] on icon "button" at bounding box center [985, 305] width 15 height 15
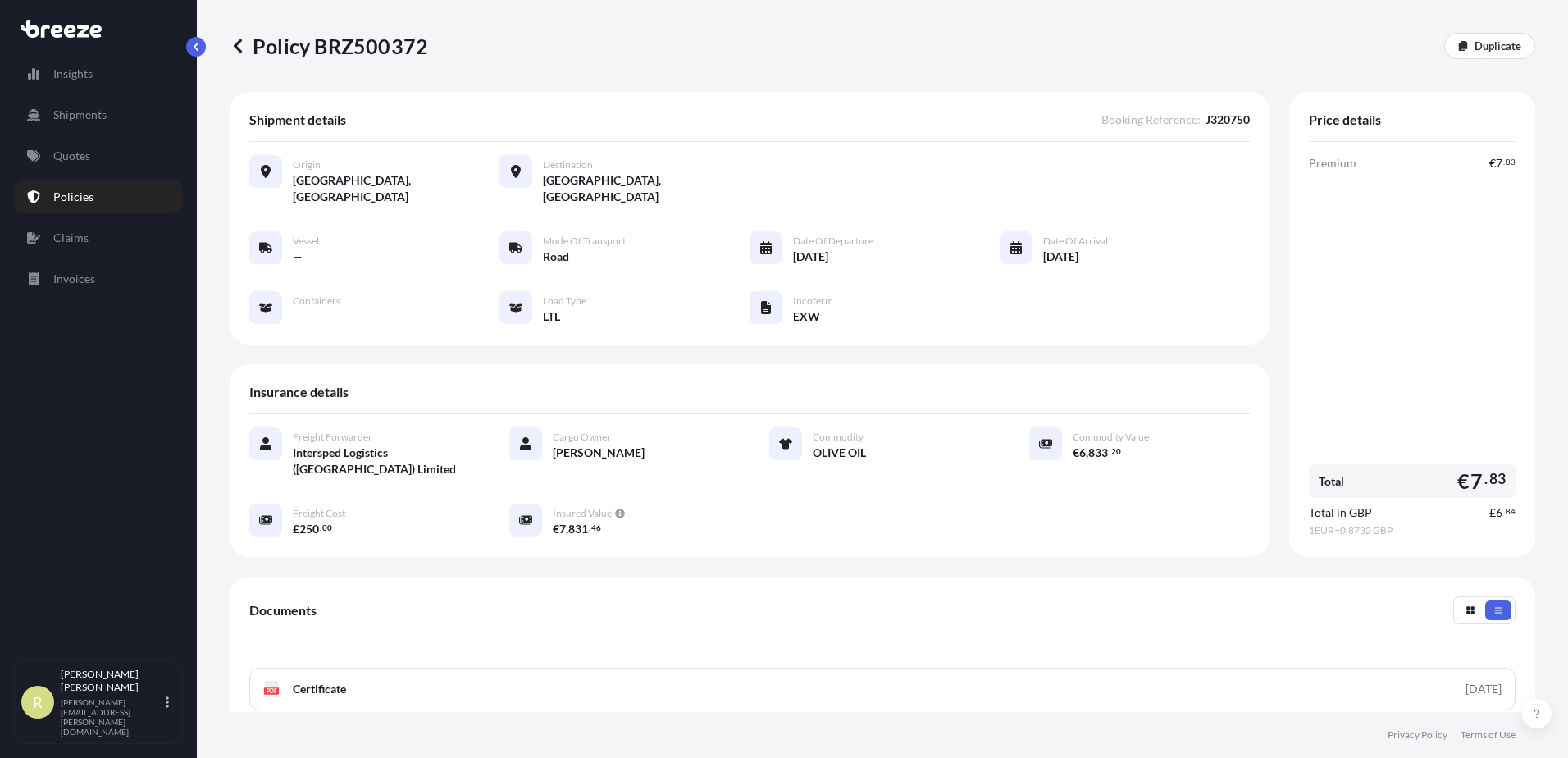
click at [78, 197] on p "Policies" at bounding box center [73, 197] width 41 height 16
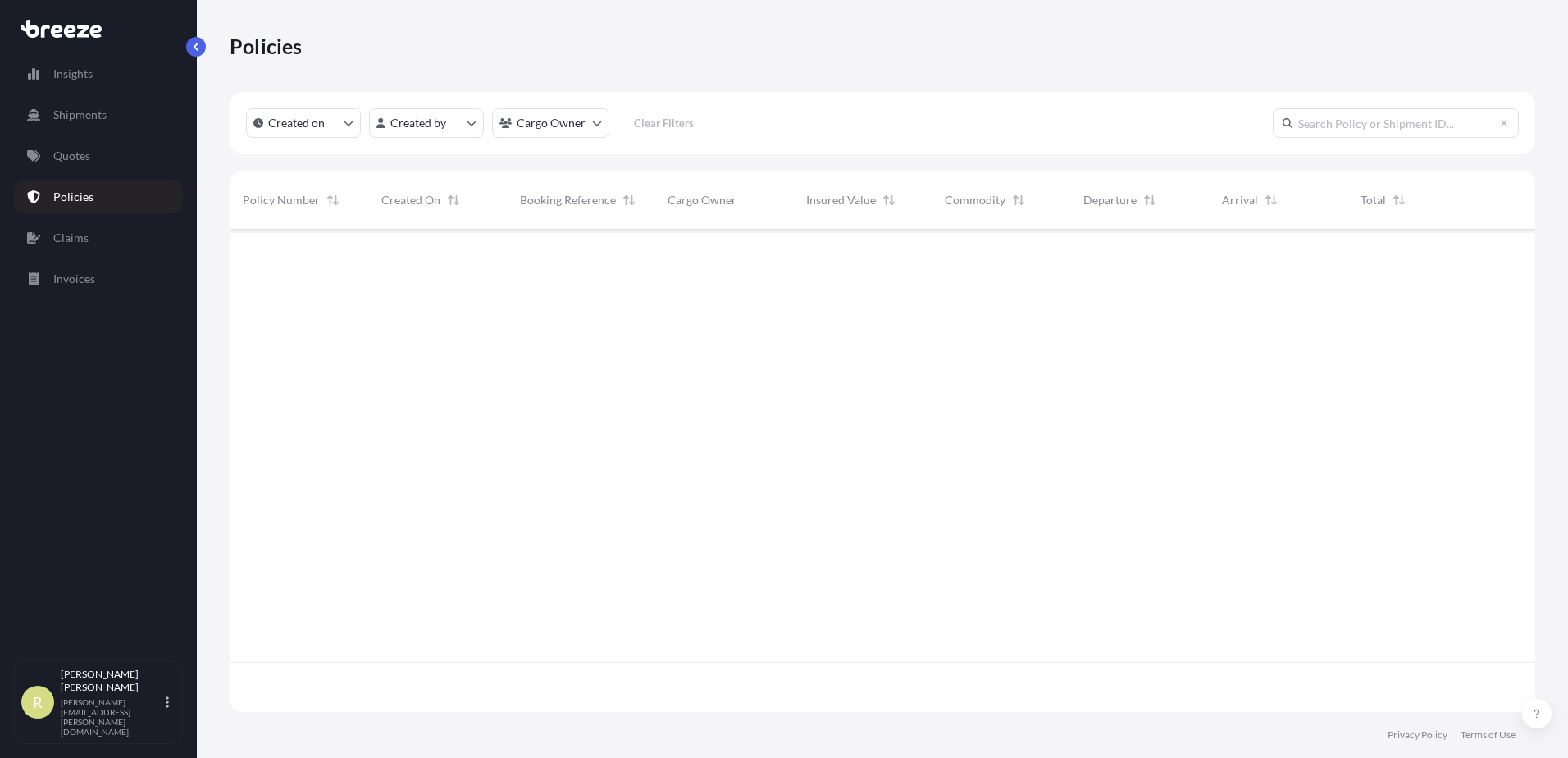
scroll to position [479, 1293]
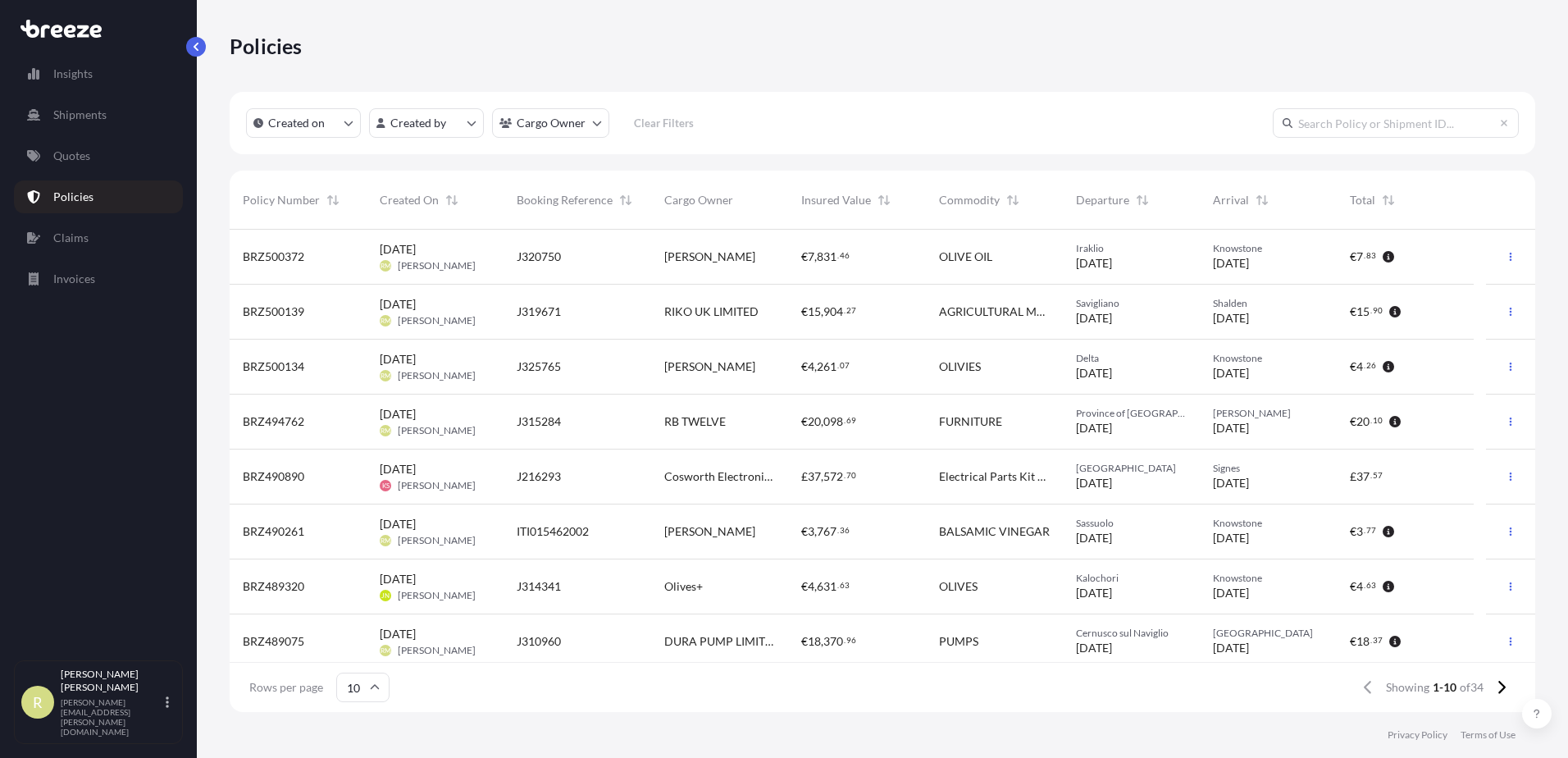
click at [681, 260] on span "[PERSON_NAME]" at bounding box center [710, 256] width 91 height 16
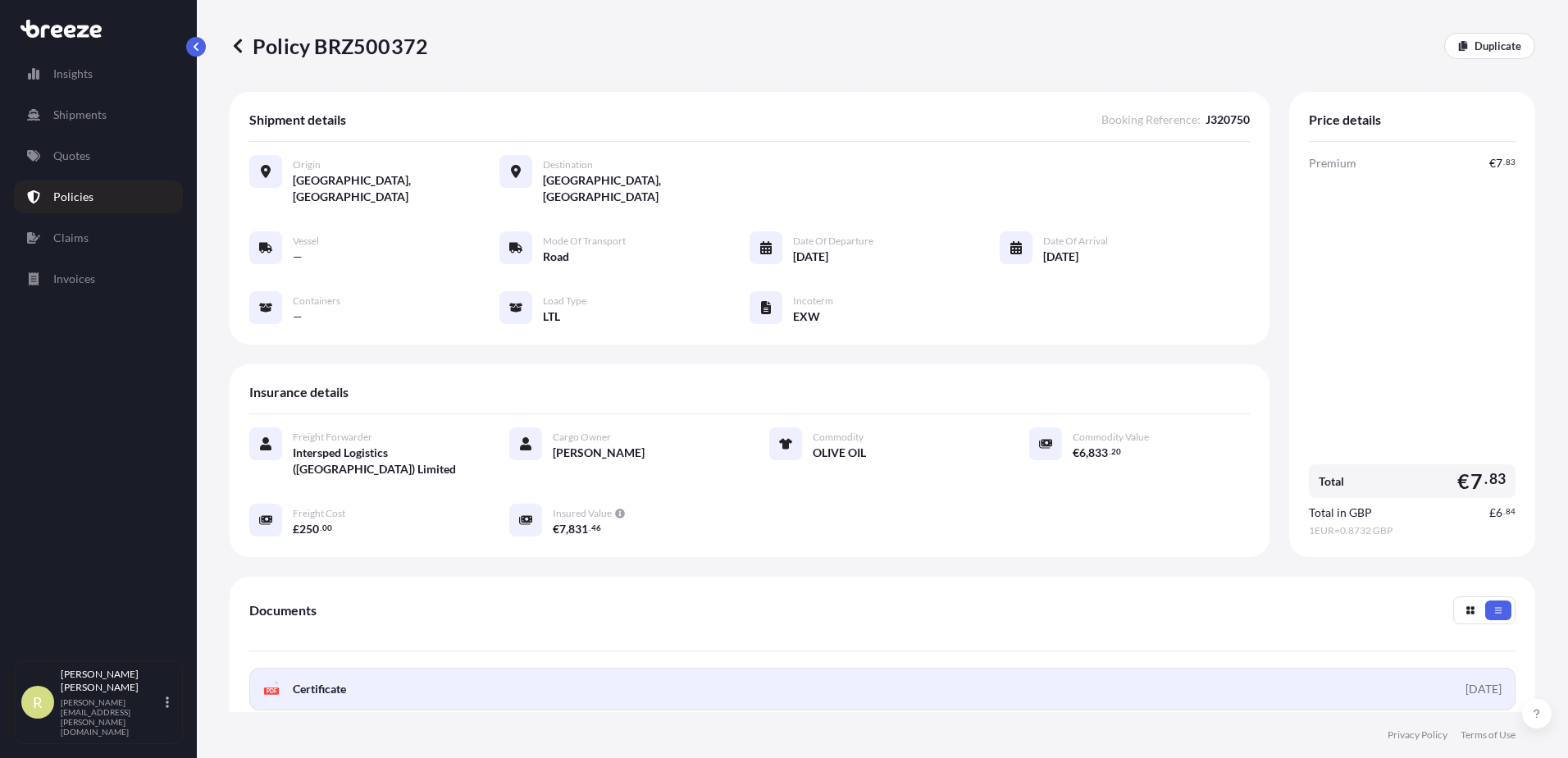
click at [429, 667] on link "PDF Certificate [DATE]" at bounding box center [882, 688] width 1266 height 42
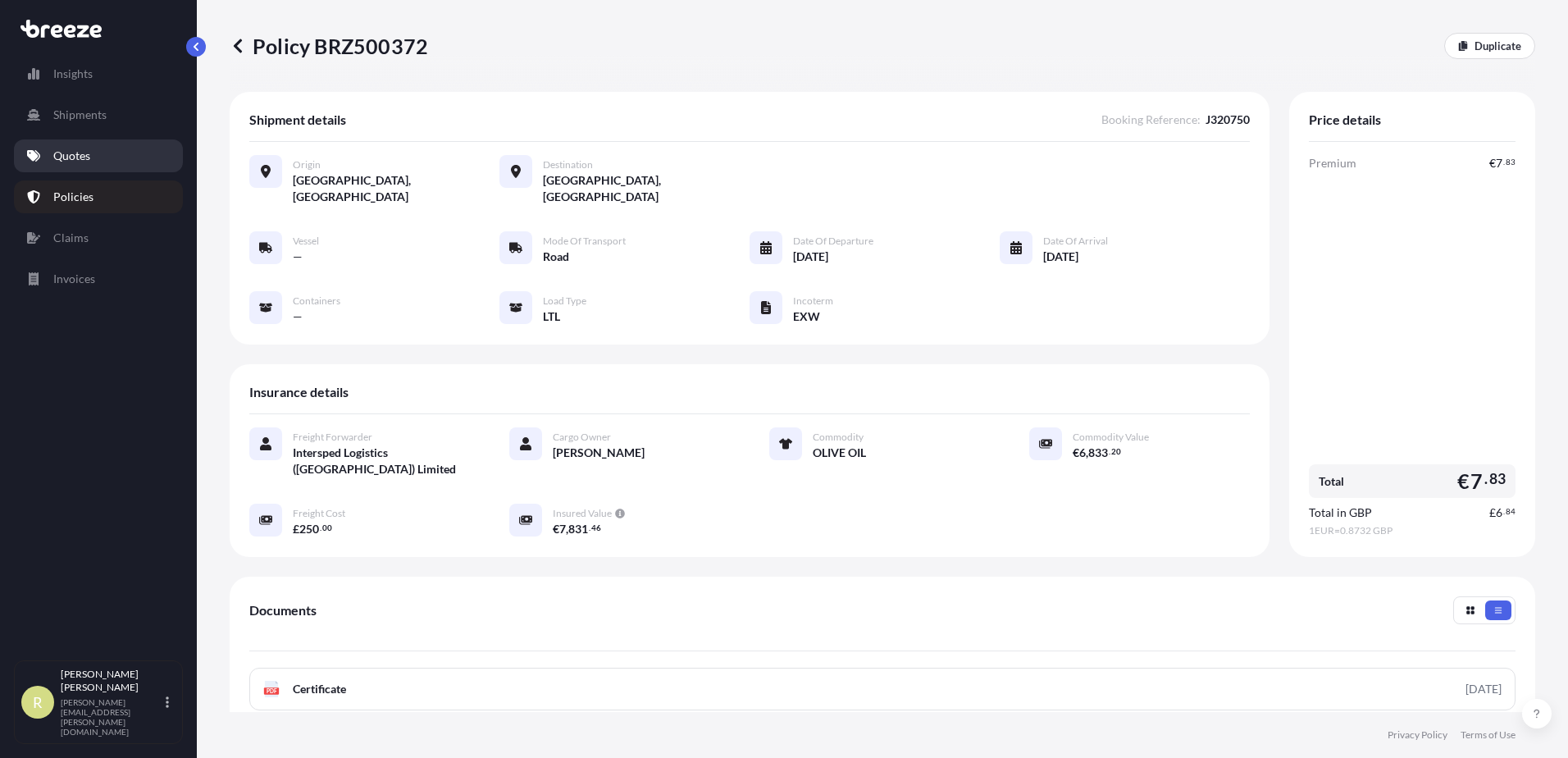
click at [97, 162] on link "Quotes" at bounding box center [98, 156] width 169 height 33
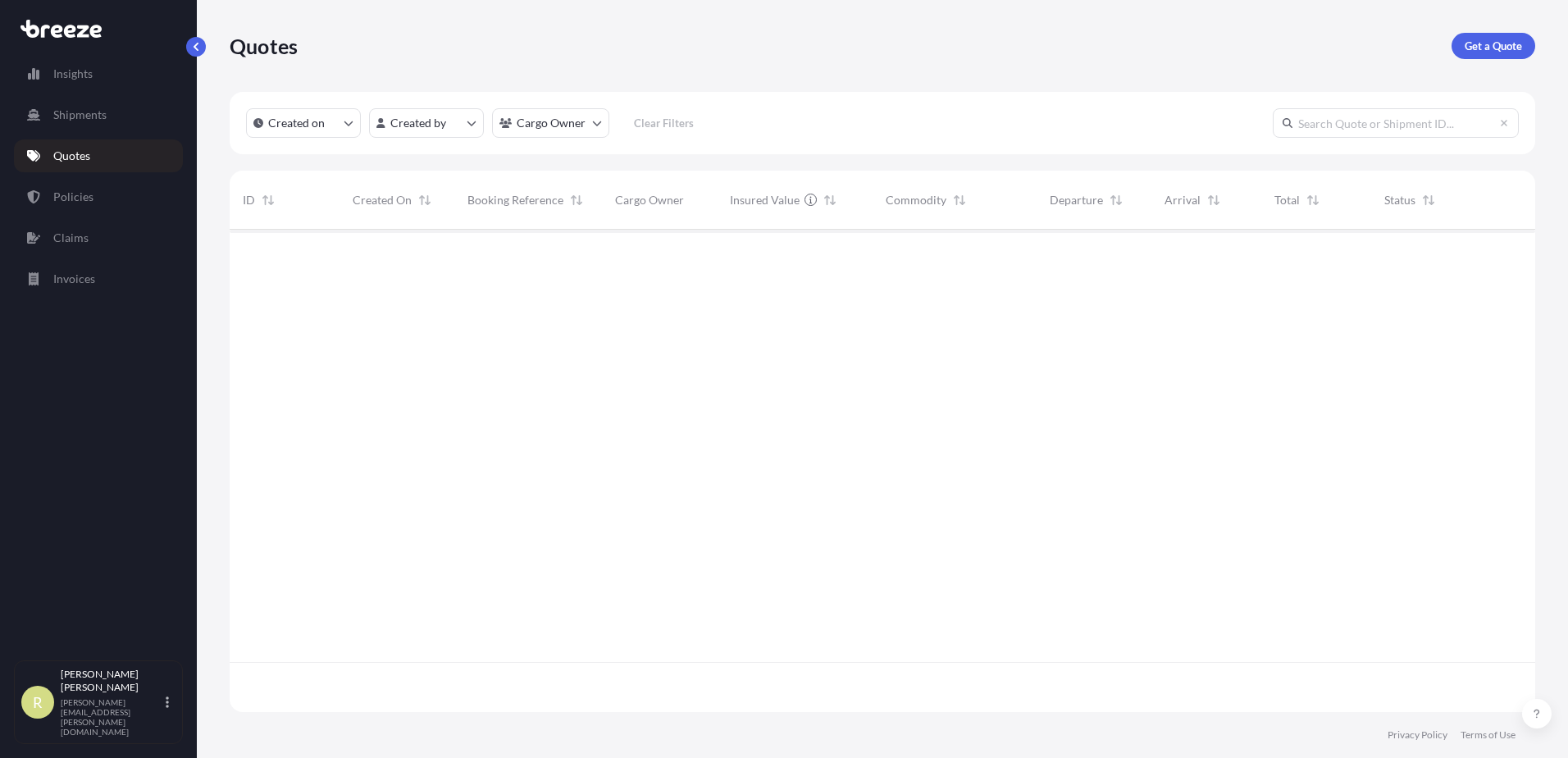
scroll to position [479, 1293]
click at [1472, 59] on link "Get a Quote" at bounding box center [1493, 46] width 84 height 26
select select "Sea"
select select "1"
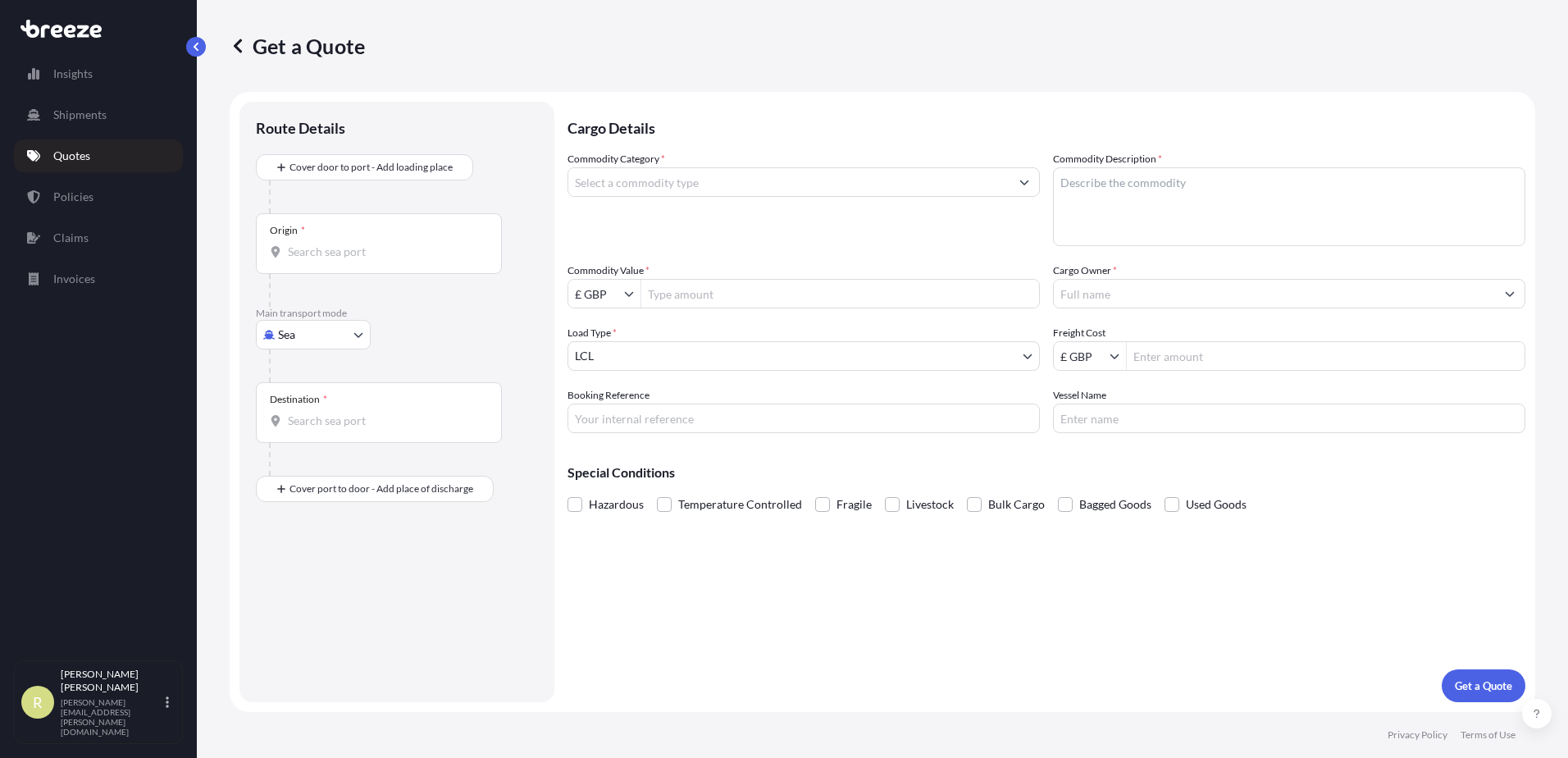
click at [313, 332] on body "Insights Shipments Quotes Policies Claims Invoices R [PERSON_NAME] [PERSON_NAME…" at bounding box center [784, 379] width 1568 height 758
click at [317, 430] on div "Road" at bounding box center [313, 436] width 102 height 29
select select "Road"
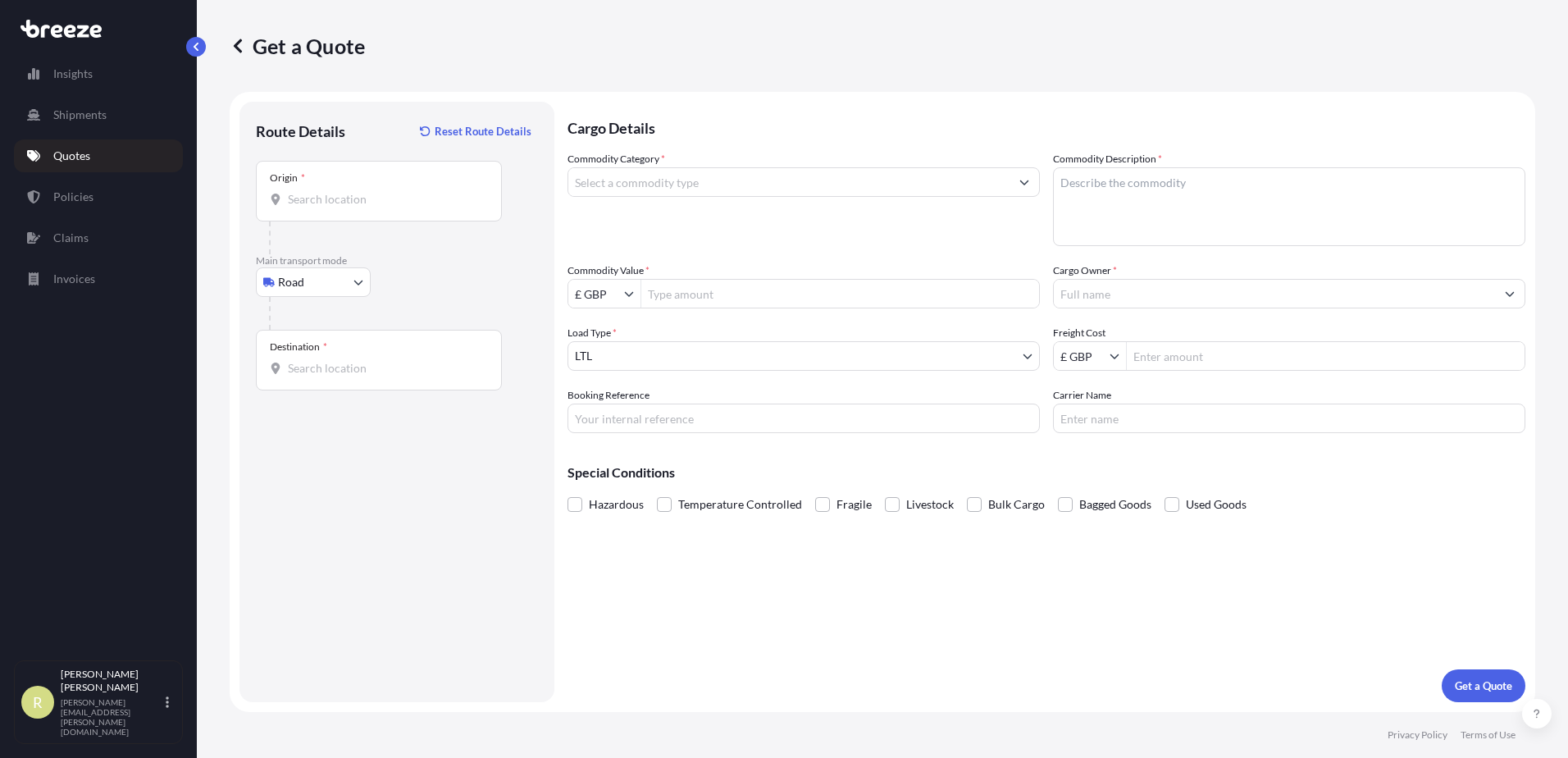
click at [315, 215] on div "Origin *" at bounding box center [379, 191] width 246 height 60
click at [315, 208] on input "Origin *" at bounding box center [385, 199] width 193 height 16
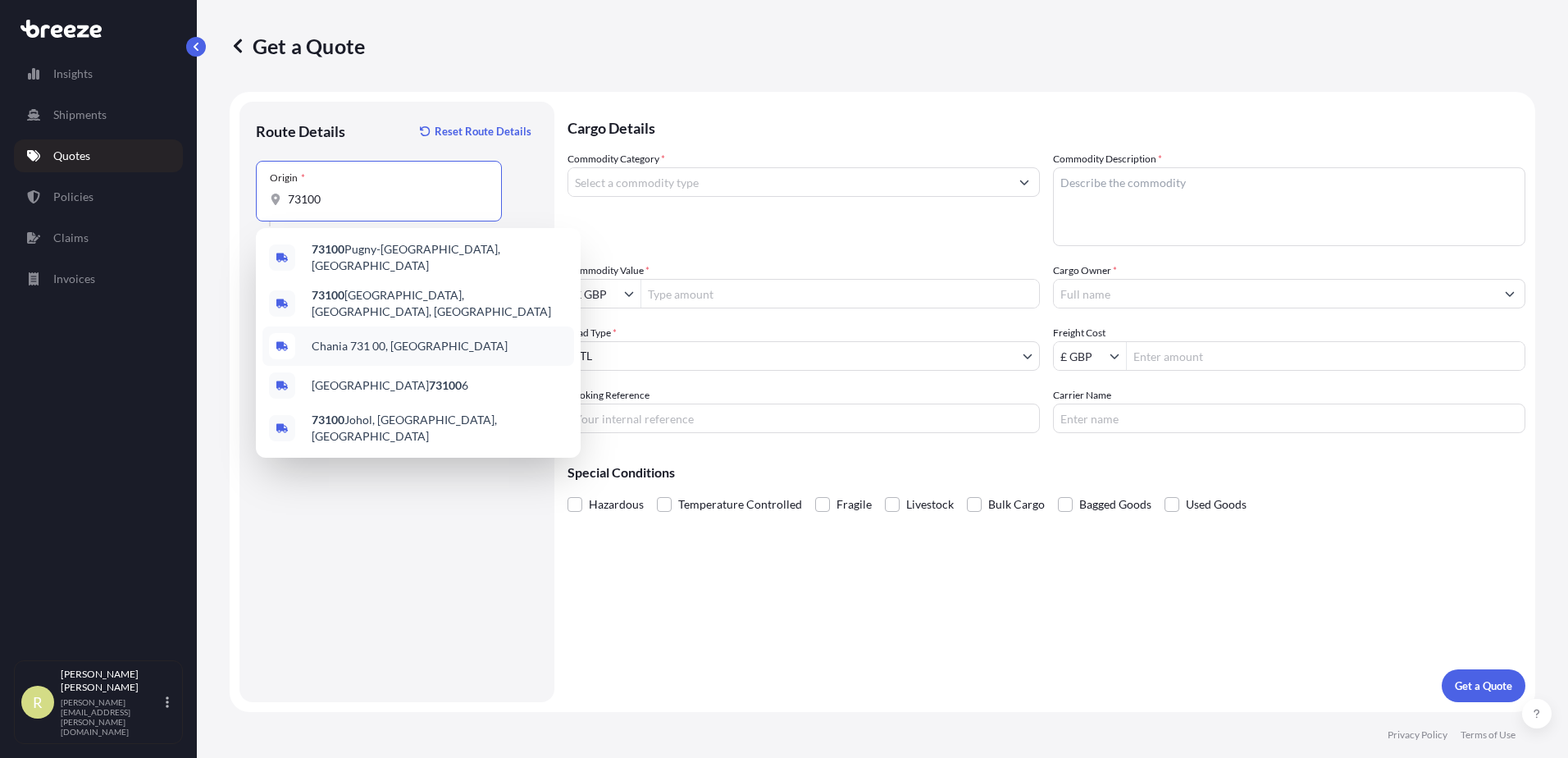
click at [386, 338] on span "Chania 731 00, [GEOGRAPHIC_DATA]" at bounding box center [409, 346] width 196 height 16
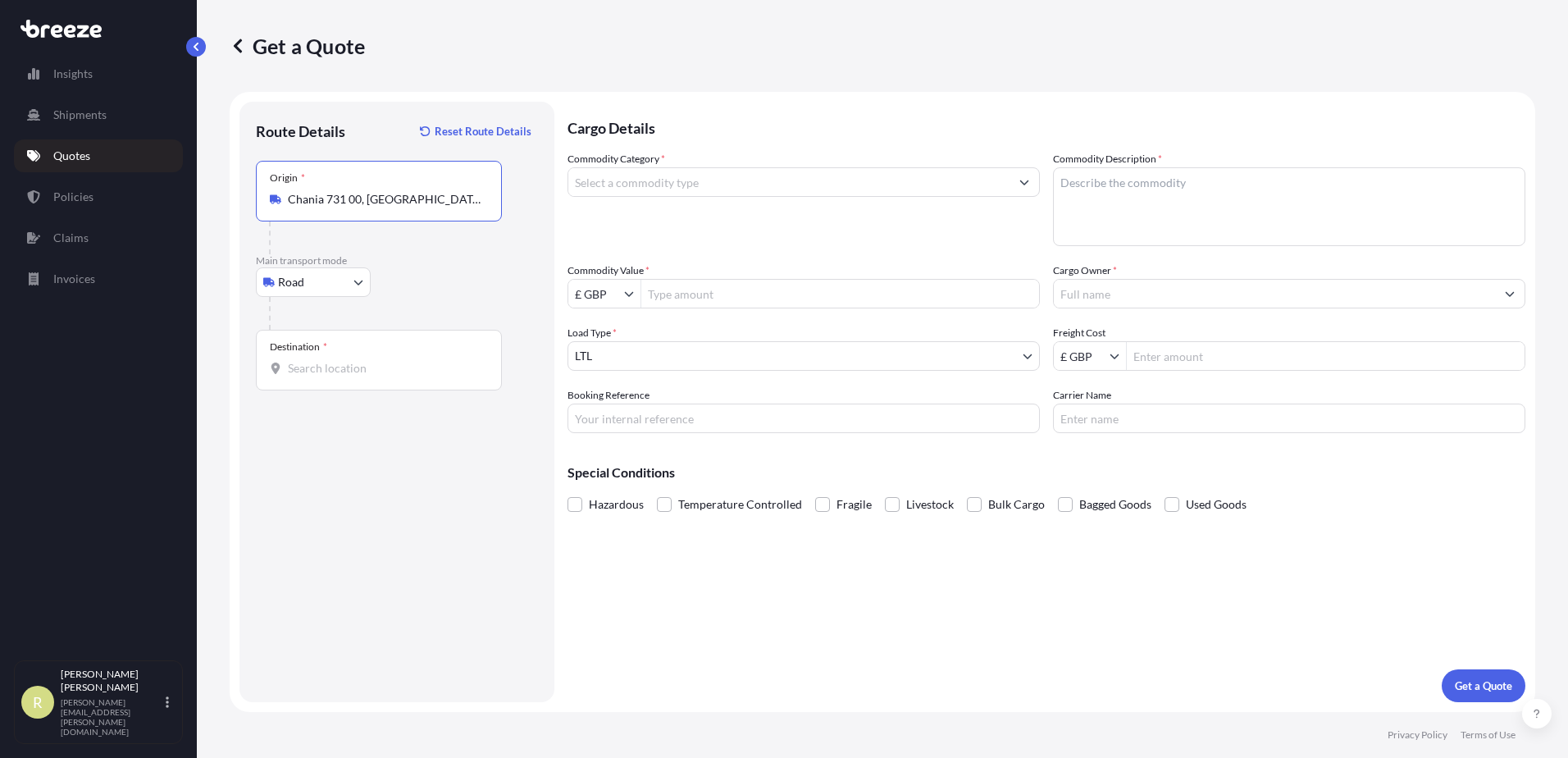
type input "Chania 731 00, [GEOGRAPHIC_DATA]"
click at [347, 375] on input "Destination *" at bounding box center [385, 367] width 193 height 16
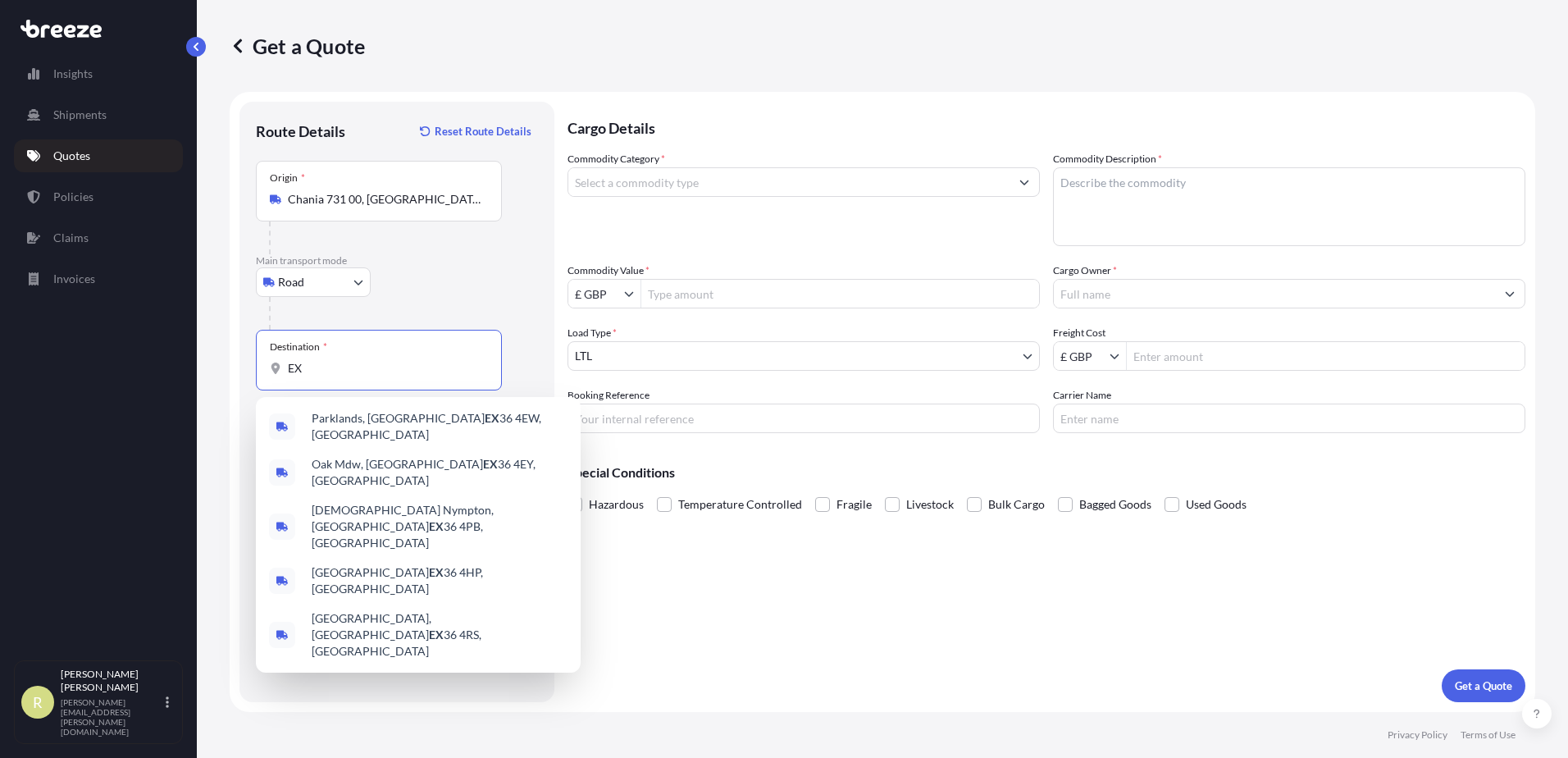
type input "E"
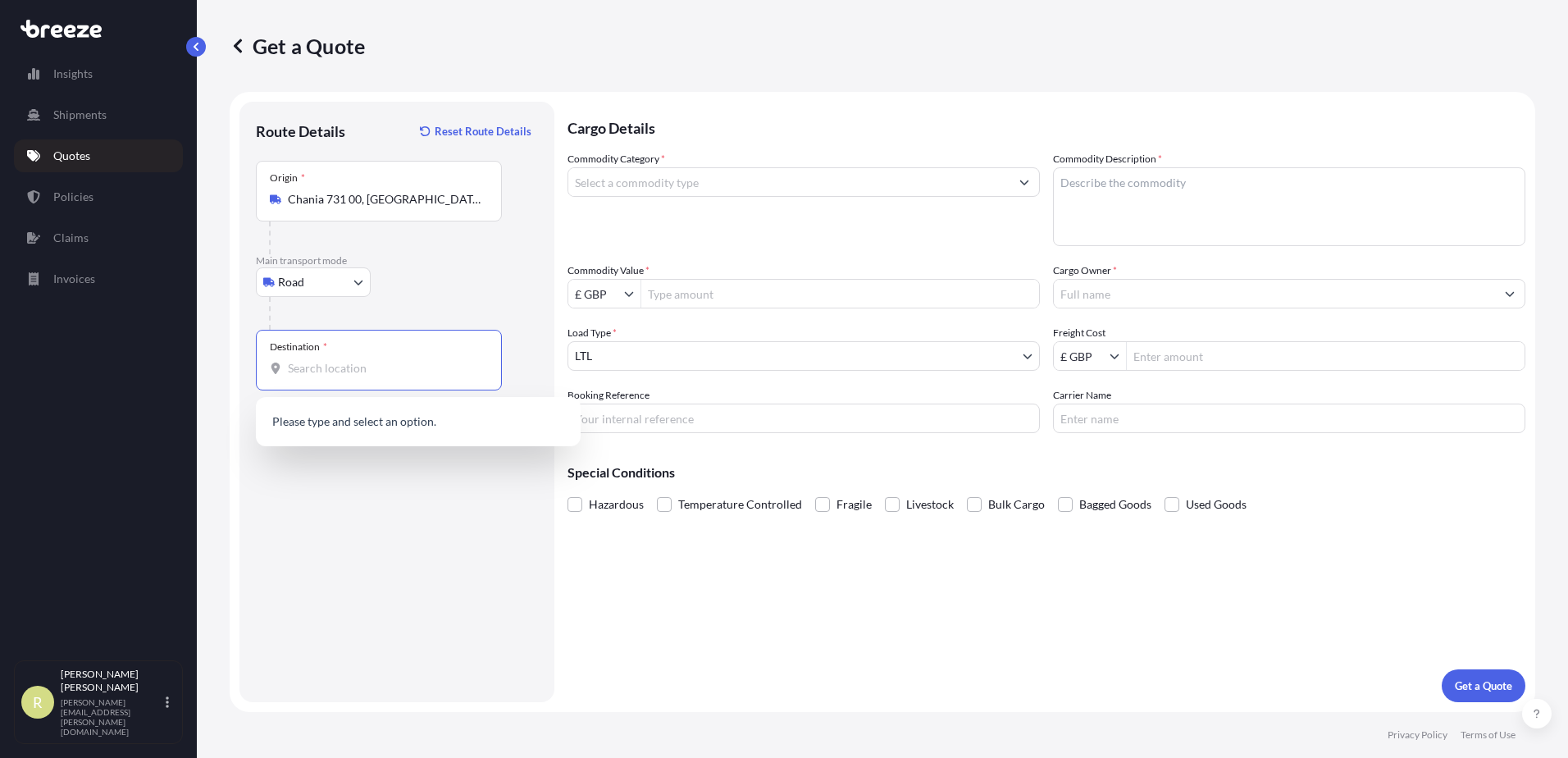
click at [1104, 196] on textarea "Commodity Description *" at bounding box center [1289, 206] width 473 height 78
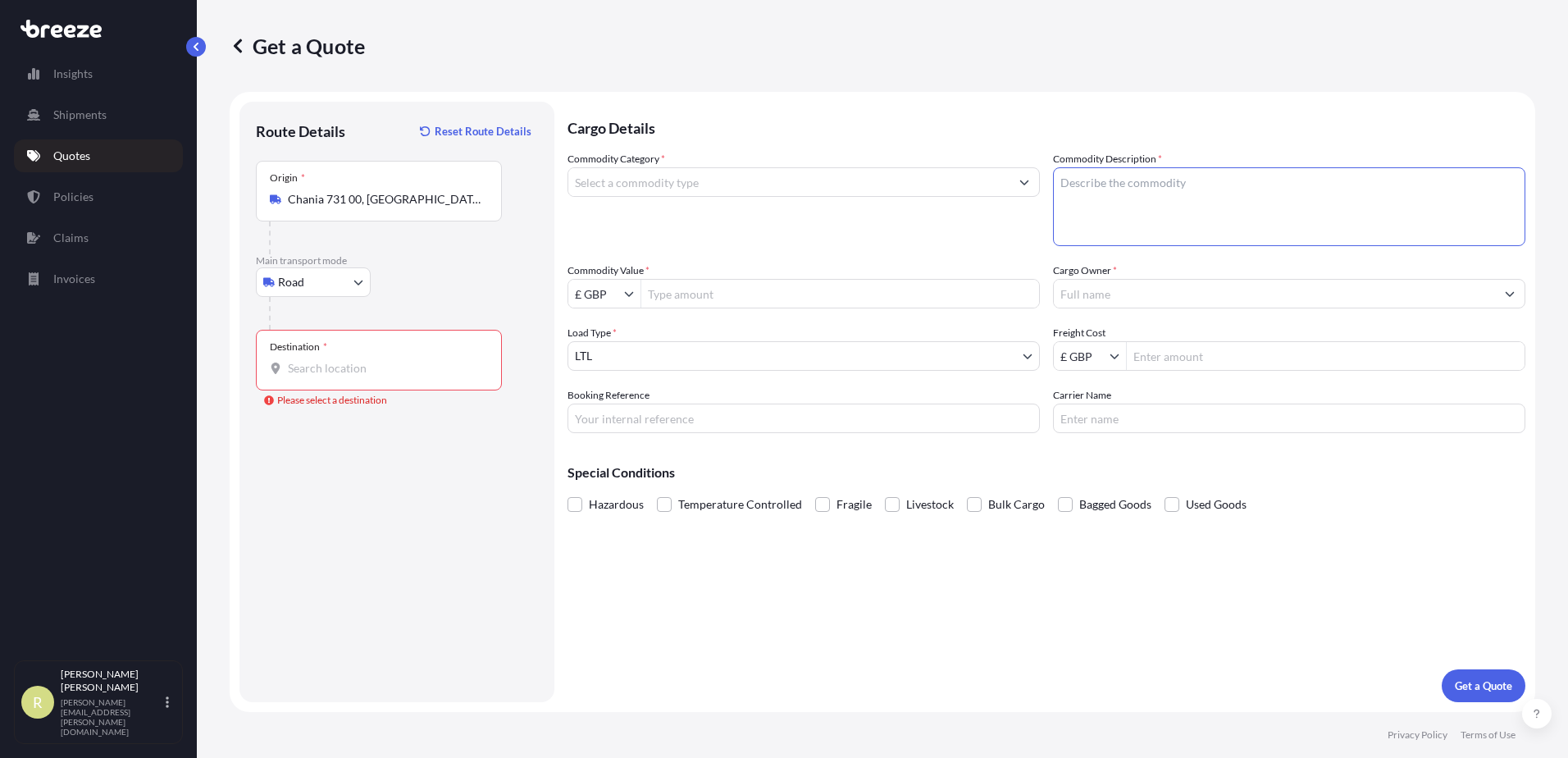
click at [1125, 190] on textarea "Commodity Description *" at bounding box center [1289, 206] width 473 height 78
click at [1120, 190] on textarea "Commodity Description *" at bounding box center [1289, 206] width 473 height 78
type textarea "OLIVIE OIL"
click at [1025, 187] on button "Show suggestions" at bounding box center [1024, 182] width 29 height 29
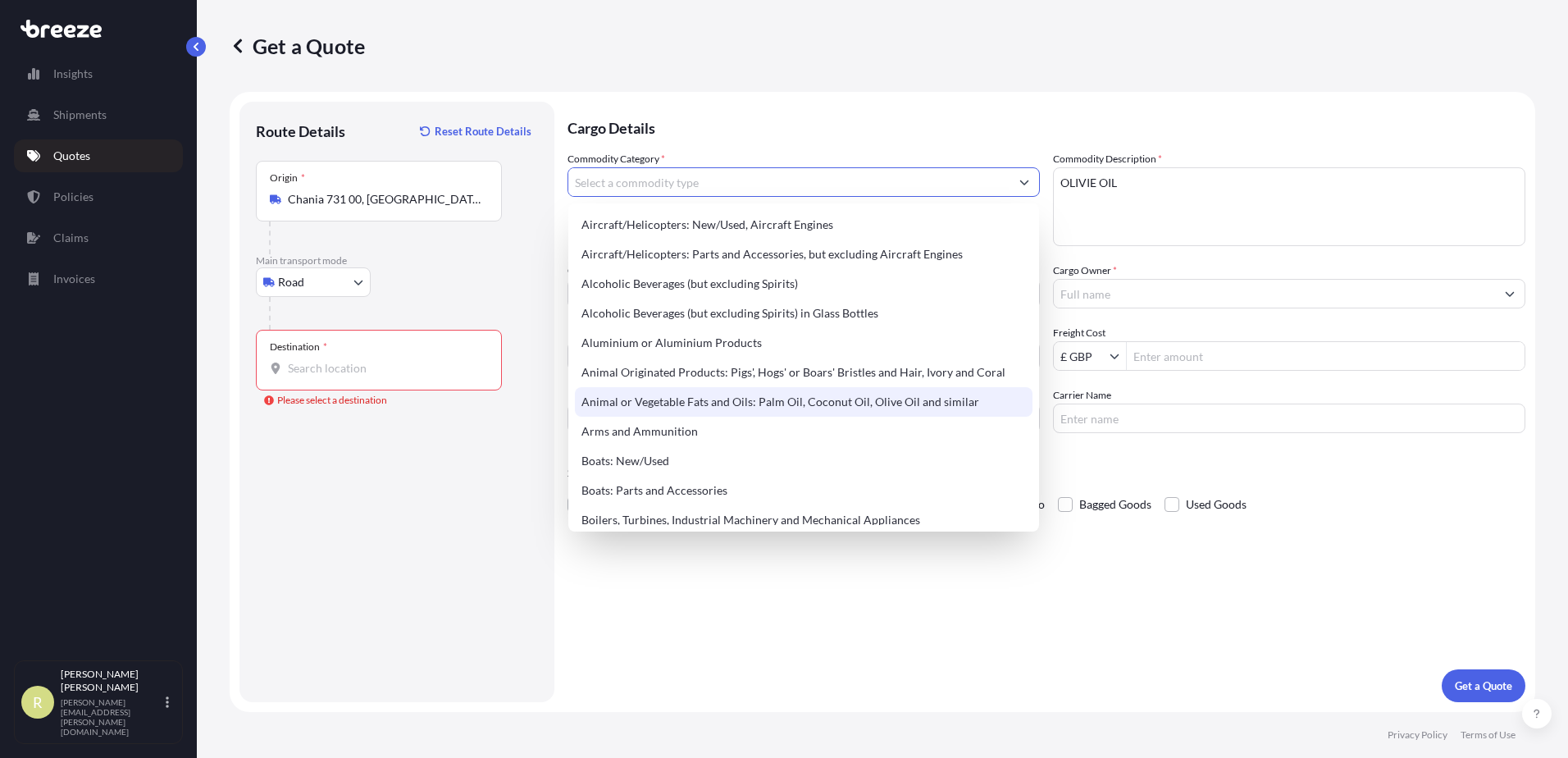
click at [901, 406] on div "Animal or Vegetable Fats and Oils: Palm Oil, Coconut Oil, Olive Oil and similar" at bounding box center [804, 402] width 458 height 29
type input "Animal or Vegetable Fats and Oils: Palm Oil, Coconut Oil, Olive Oil and similar"
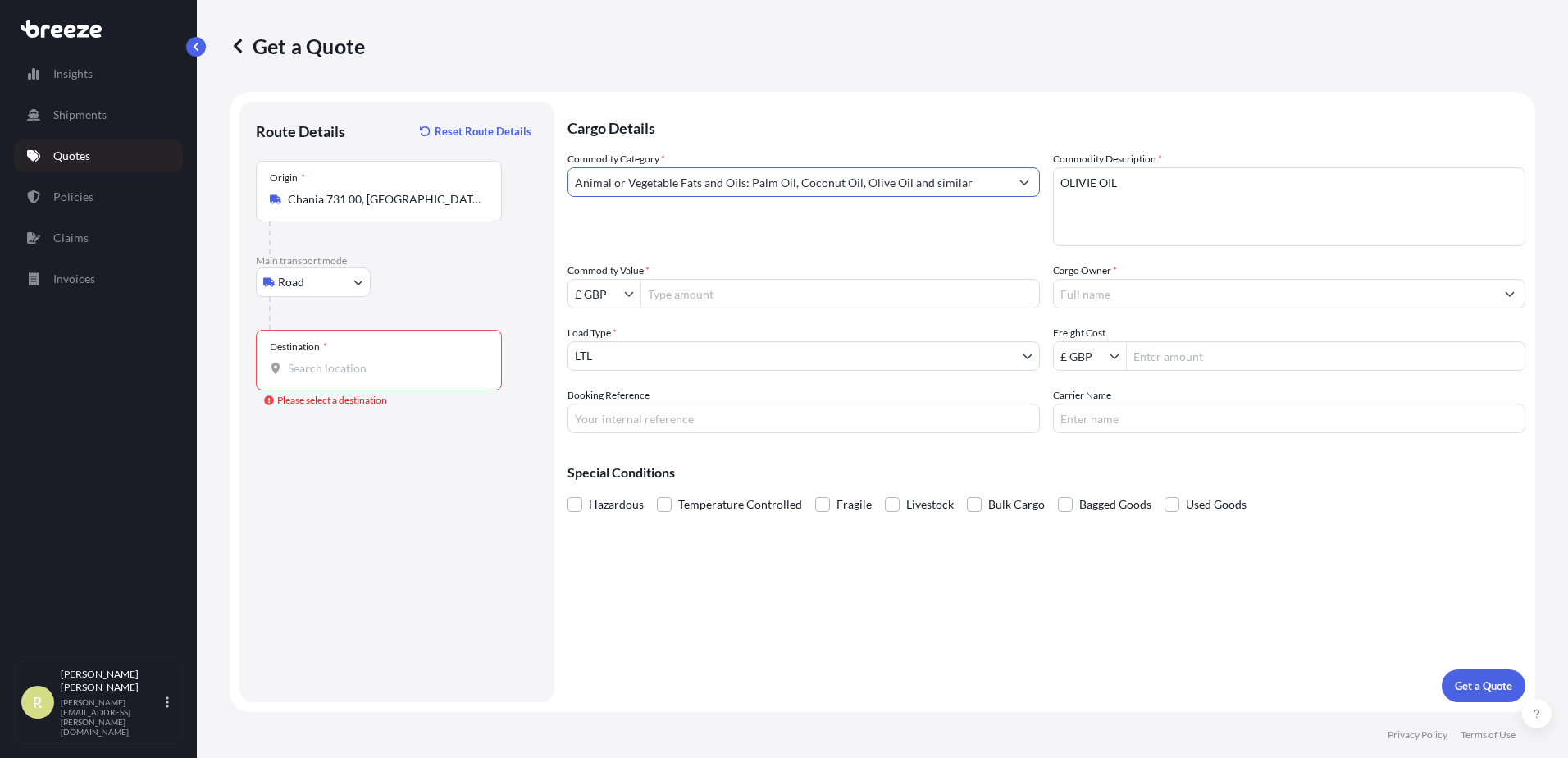
click at [1153, 360] on input "Freight Cost" at bounding box center [1325, 356] width 398 height 29
type input "350"
click at [624, 298] on icon "Show suggestions" at bounding box center [629, 293] width 9 height 9
click at [618, 347] on div "€ EUR" at bounding box center [605, 333] width 66 height 29
type input "€ EUR"
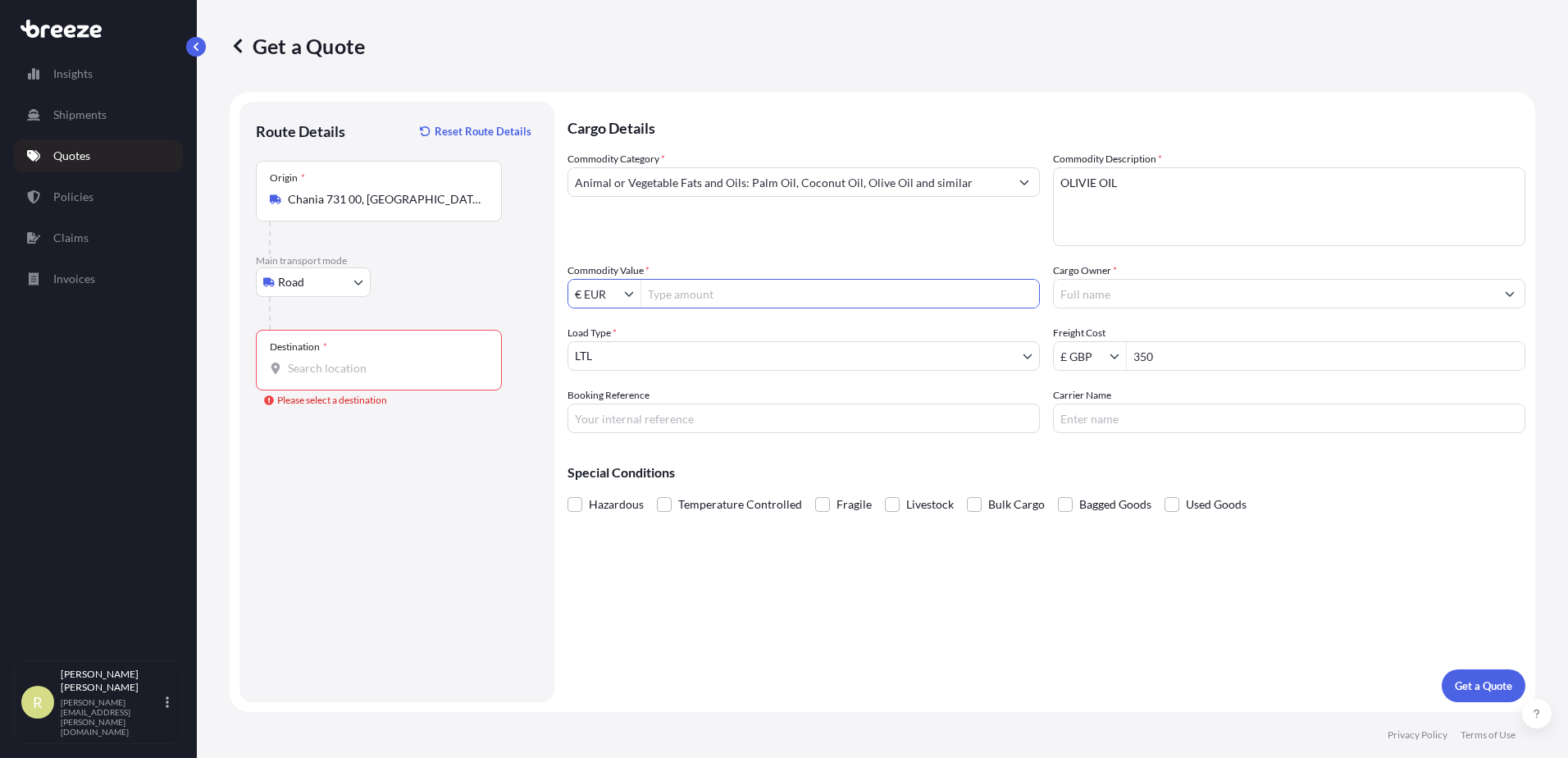
click at [674, 295] on input "Commodity Value *" at bounding box center [840, 293] width 398 height 29
type input "1,117.5"
click at [1103, 423] on input "Carrier Name" at bounding box center [1289, 418] width 473 height 29
click at [734, 406] on input "Booking Reference" at bounding box center [804, 418] width 473 height 29
paste input "J320750"
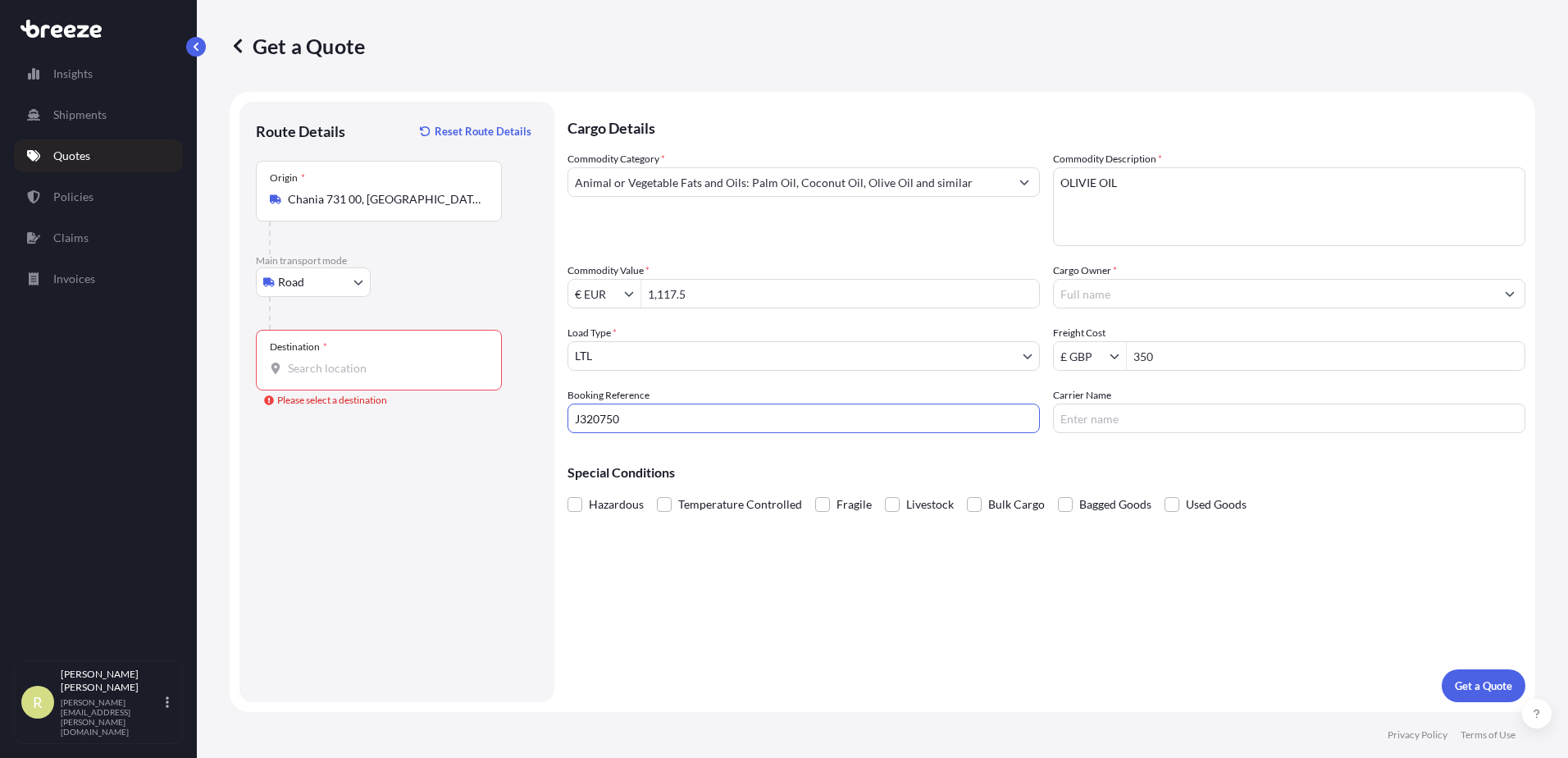
type input "J320750"
click at [1091, 188] on textarea "OLIVIE OIL" at bounding box center [1289, 206] width 473 height 78
type textarea "OLIVE OIL"
click at [1482, 697] on button "Get a Quote" at bounding box center [1483, 686] width 84 height 33
click at [1119, 302] on input "Cargo Owner *" at bounding box center [1275, 293] width 442 height 29
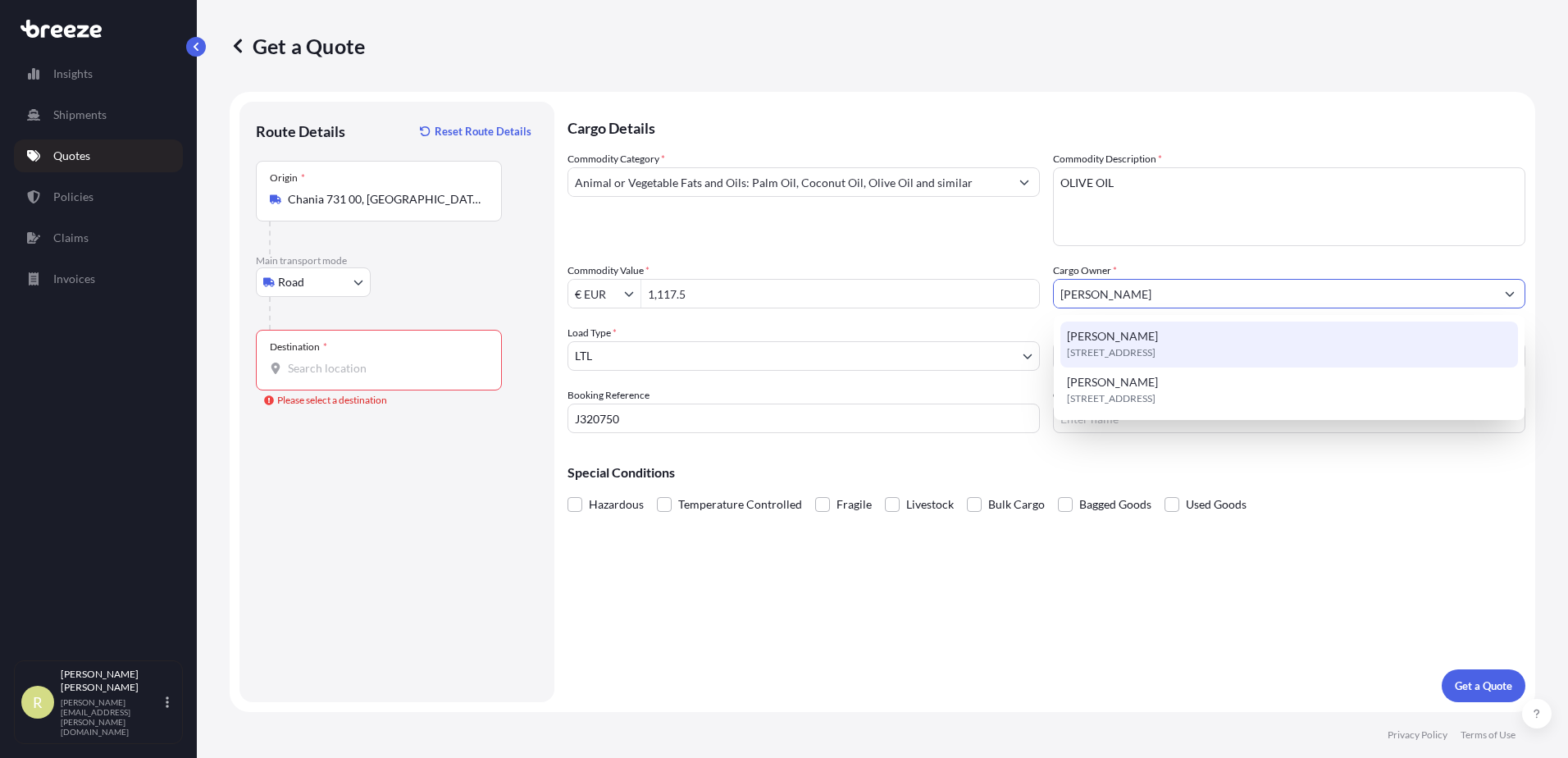
click at [1154, 346] on span "[STREET_ADDRESS]" at bounding box center [1111, 352] width 89 height 16
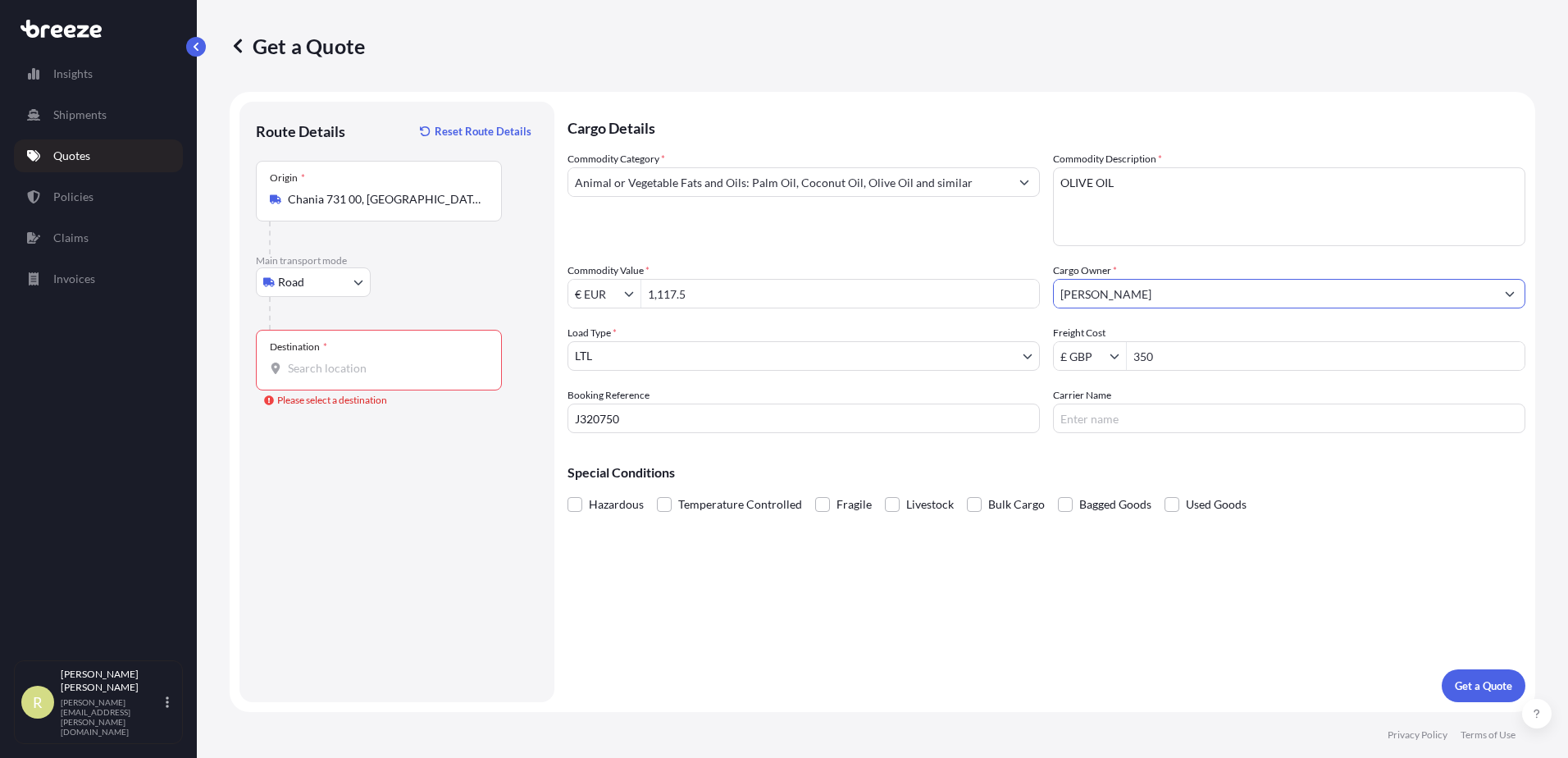
type input "[PERSON_NAME]"
click at [367, 385] on label "Destination * Please select a destination" at bounding box center [379, 360] width 246 height 60
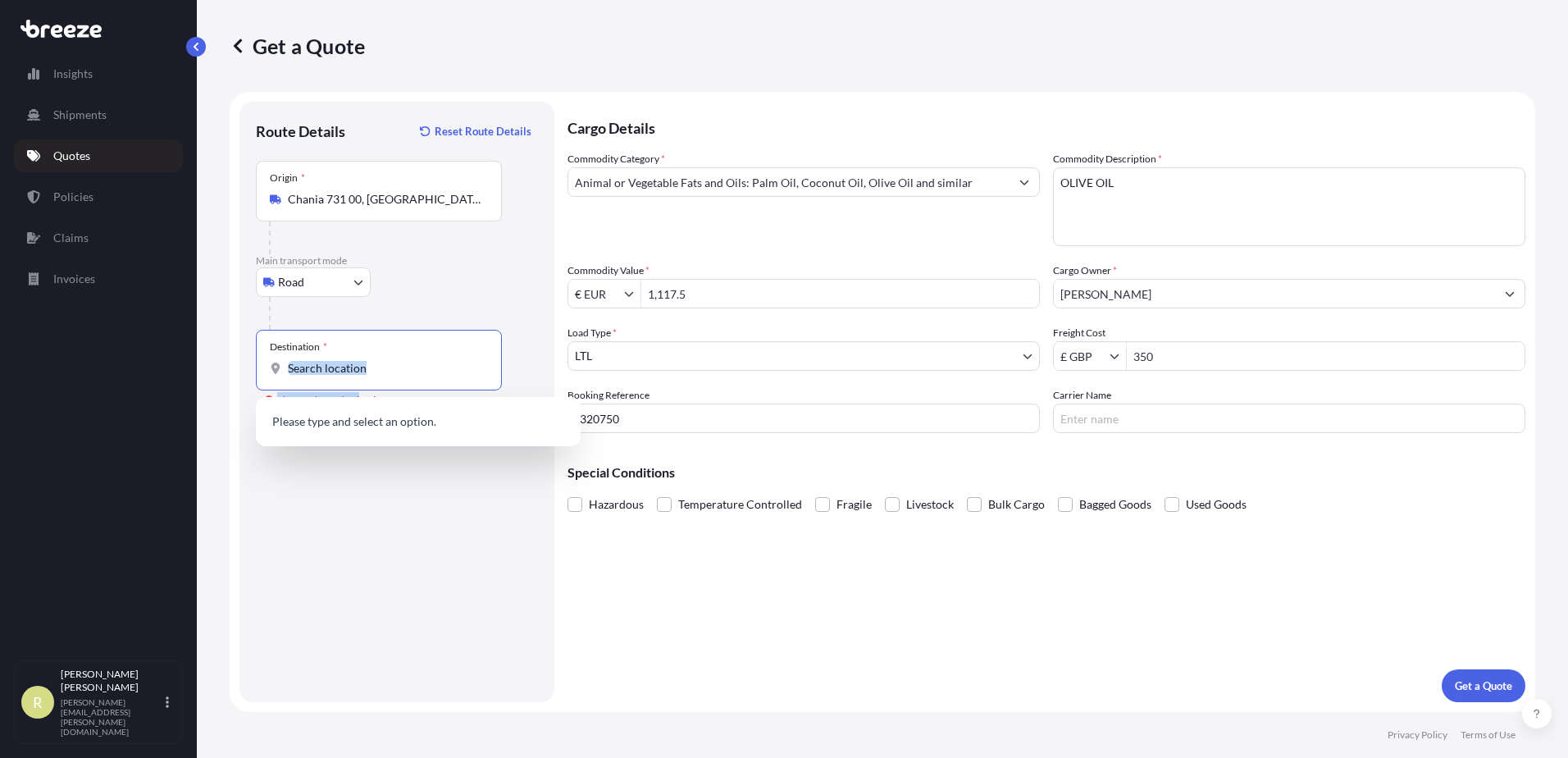
click at [335, 374] on input "Destination * Please select a destination" at bounding box center [385, 367] width 193 height 16
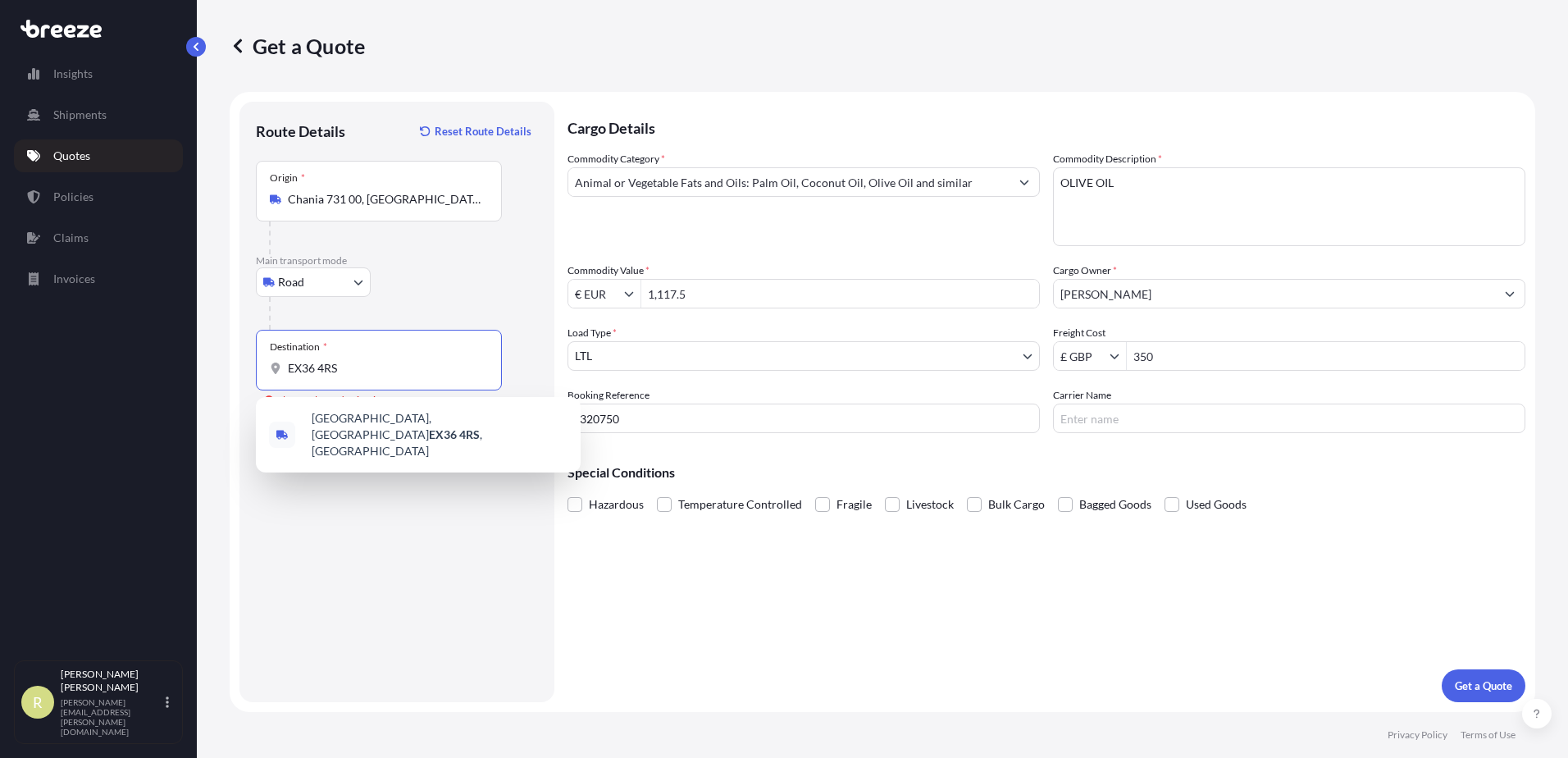
click at [402, 427] on span "[STREET_ADDRESS]" at bounding box center [439, 434] width 256 height 49
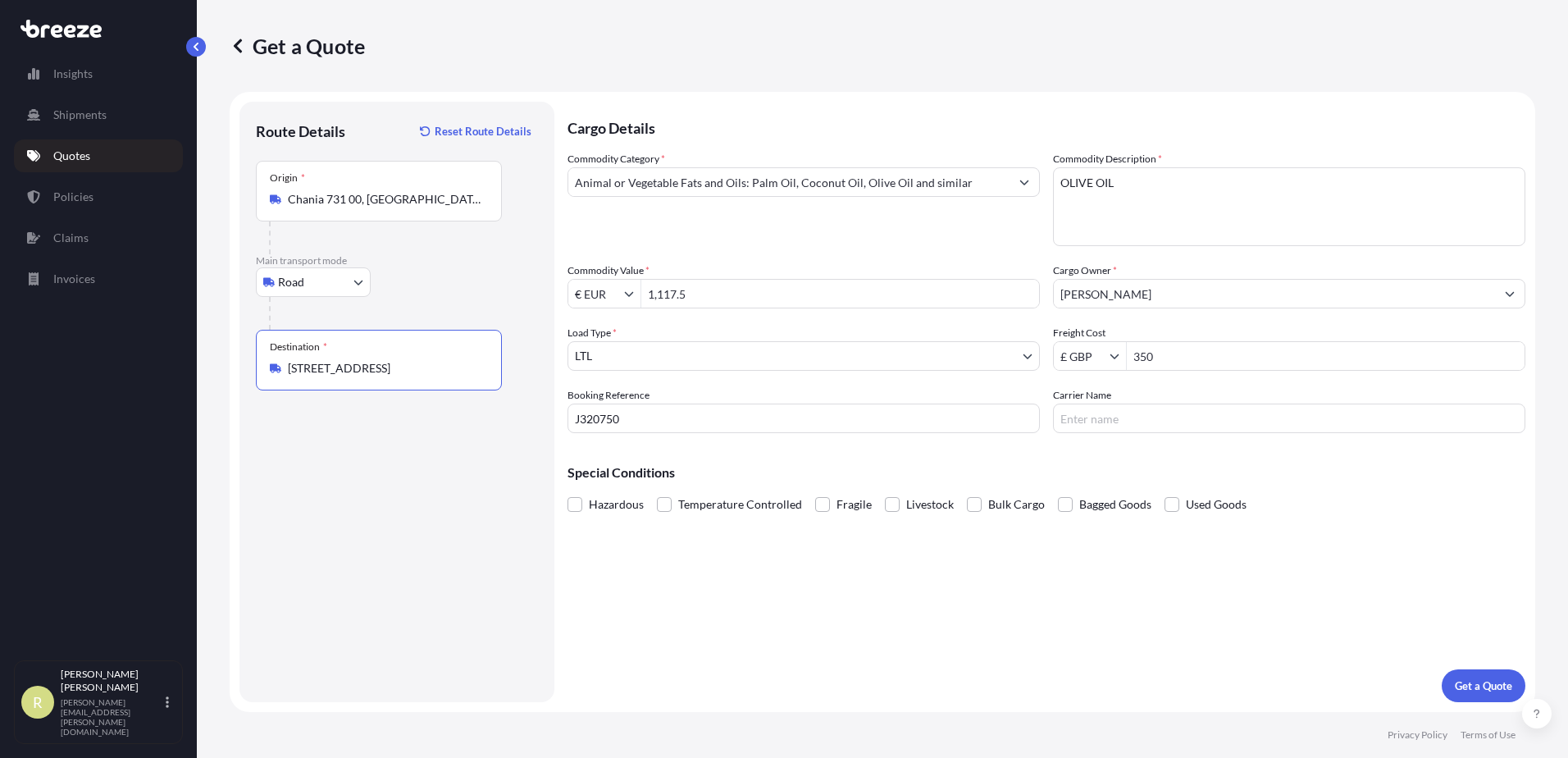
type input "[STREET_ADDRESS]"
click at [1477, 680] on p "Get a Quote" at bounding box center [1483, 685] width 58 height 16
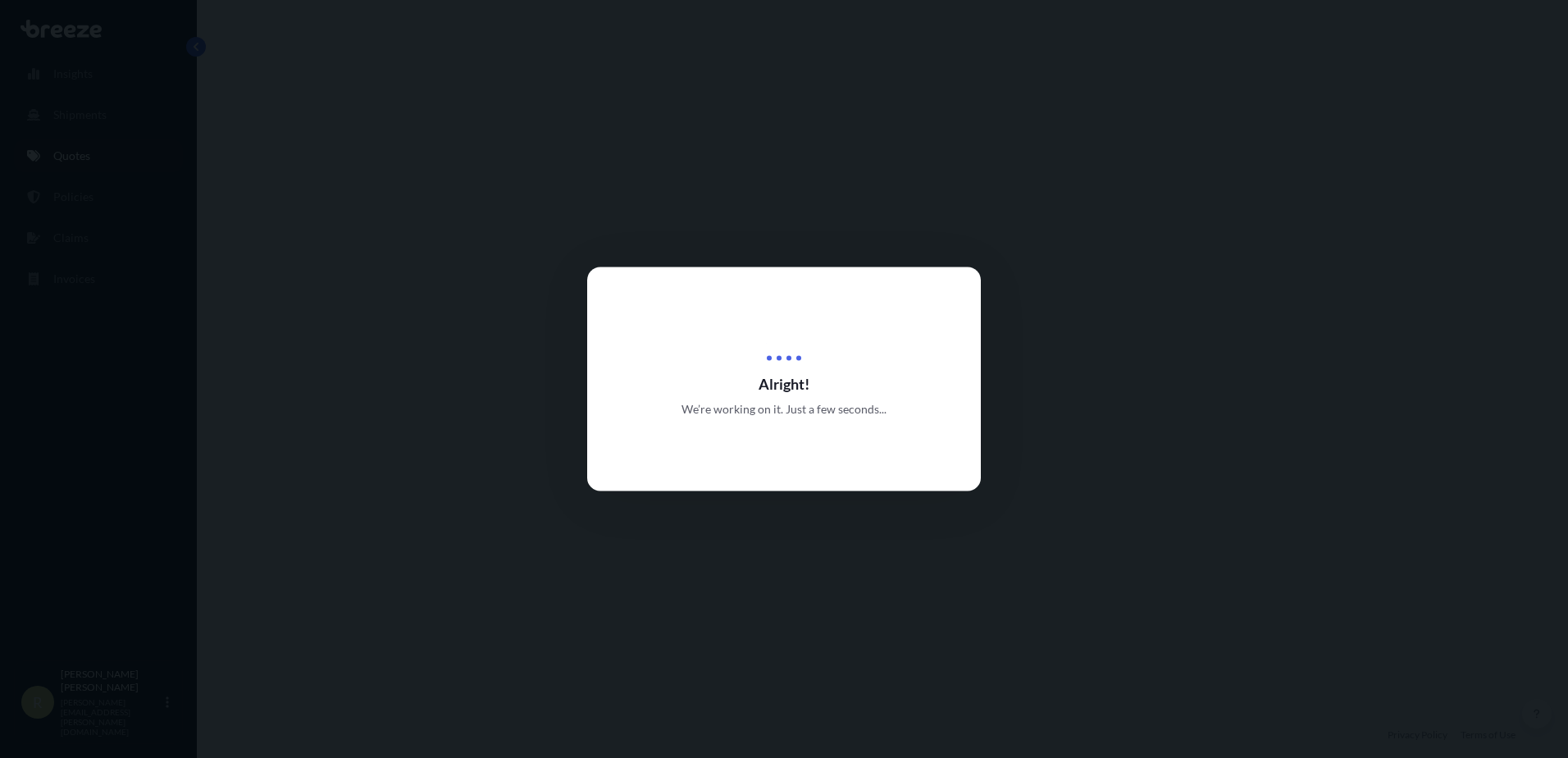
select select "Road"
select select "1"
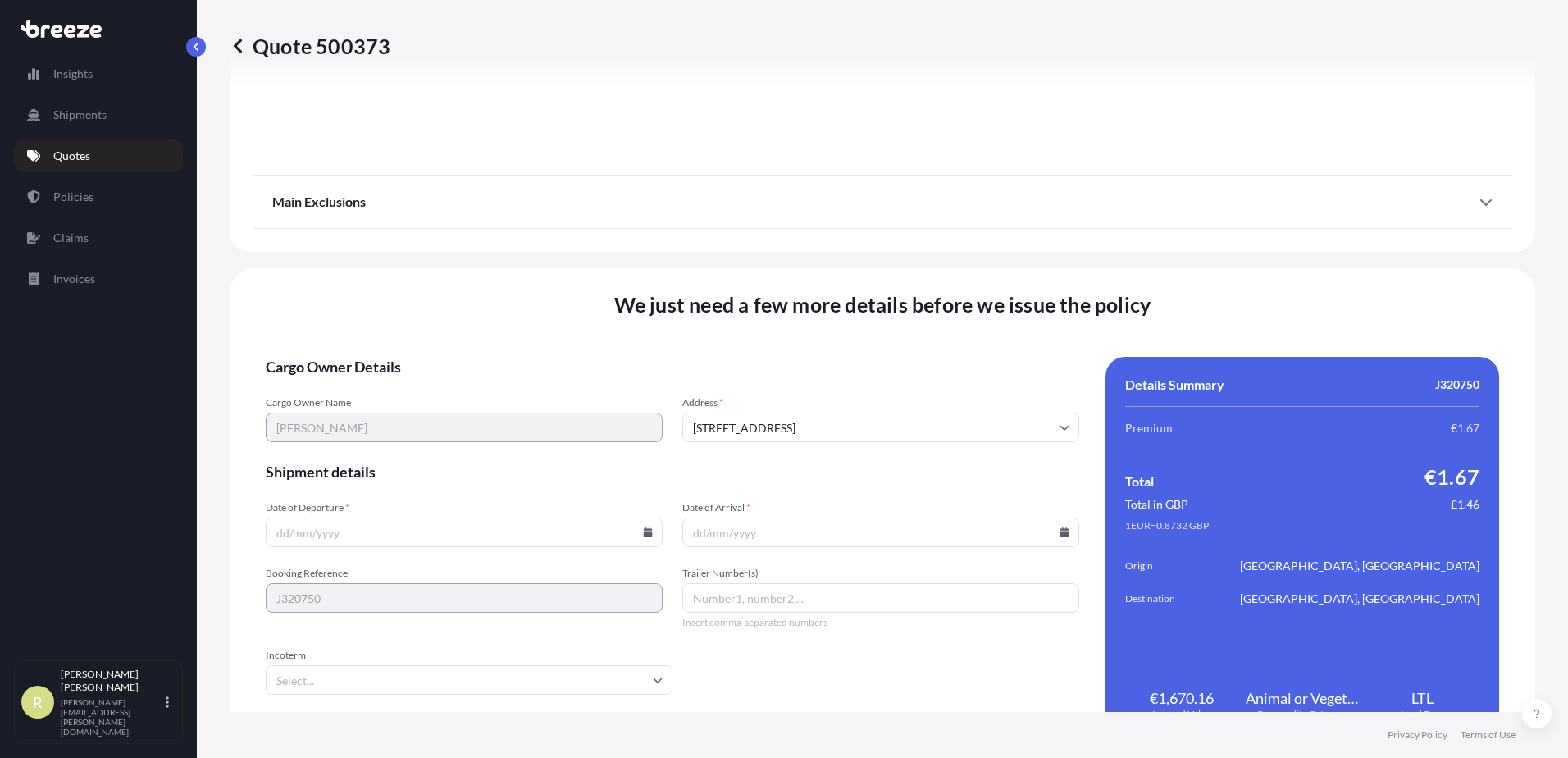
scroll to position [1845, 0]
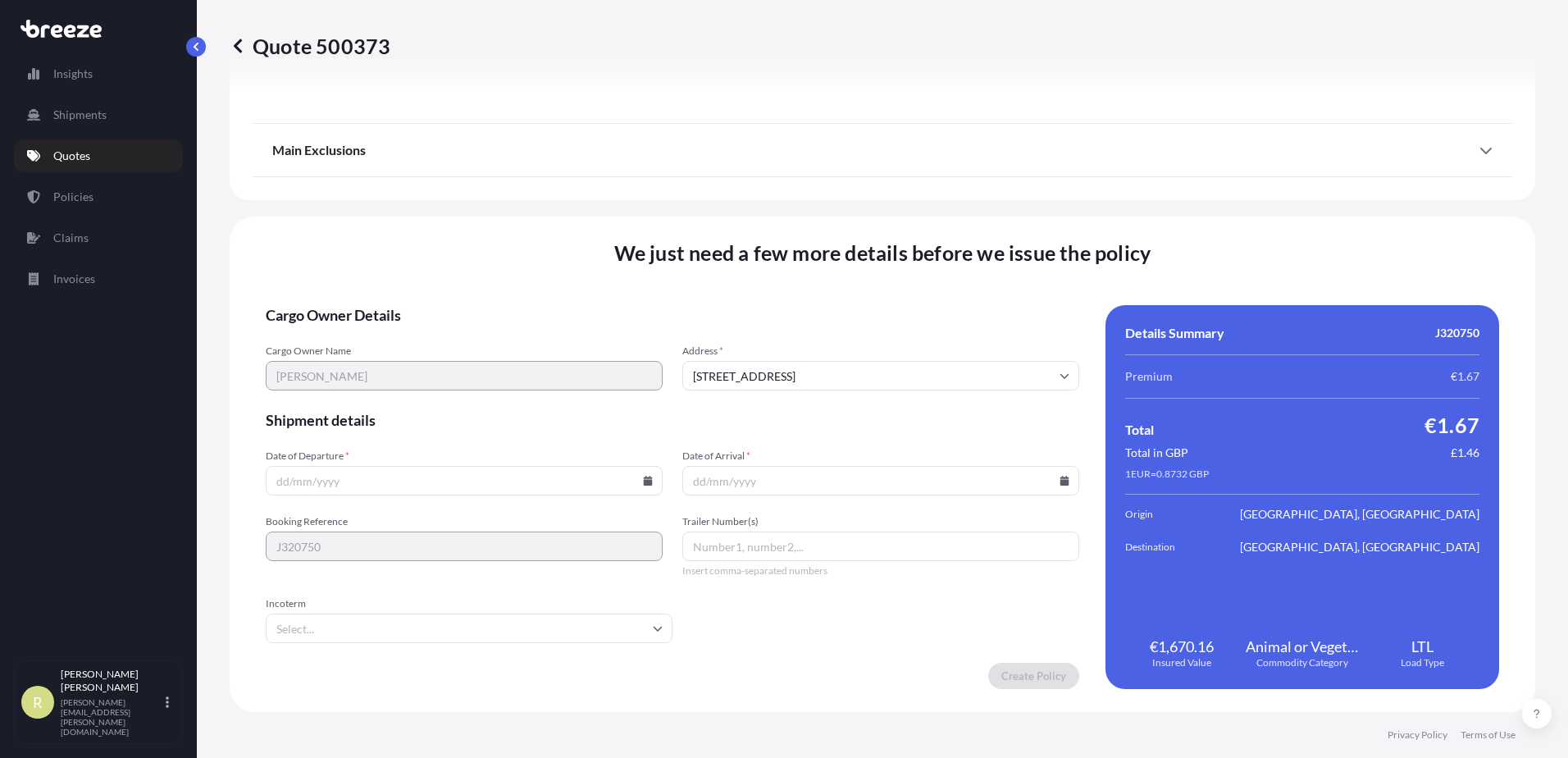
click at [643, 479] on icon at bounding box center [647, 479] width 9 height 9
click at [419, 270] on button "1" at bounding box center [423, 272] width 26 height 26
type input "[DATE]"
click at [1058, 485] on input "Date of Arrival *" at bounding box center [881, 480] width 397 height 29
click at [1060, 480] on icon at bounding box center [1064, 479] width 9 height 9
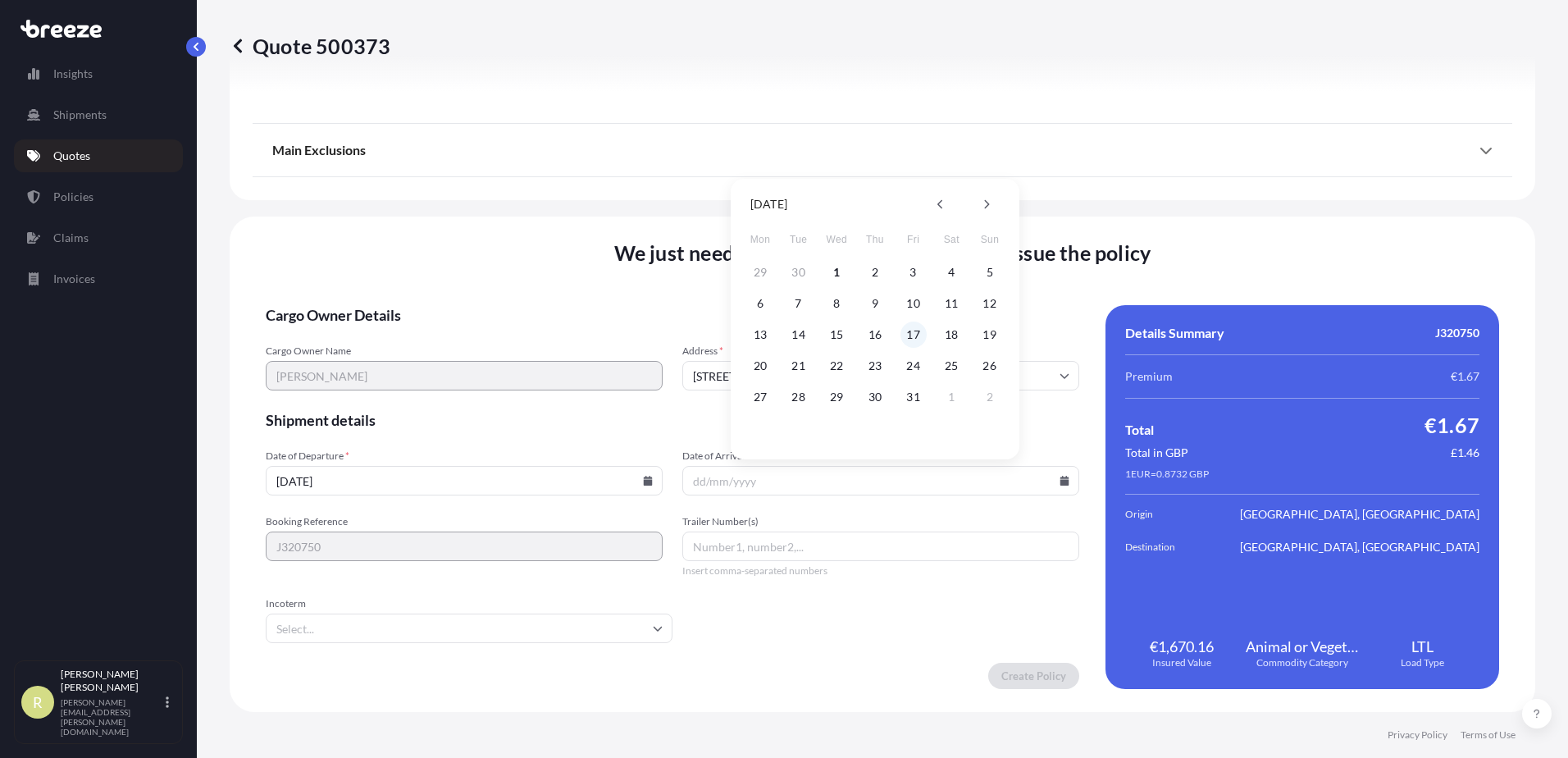
click at [916, 341] on button "17" at bounding box center [913, 335] width 26 height 26
type input "[DATE]"
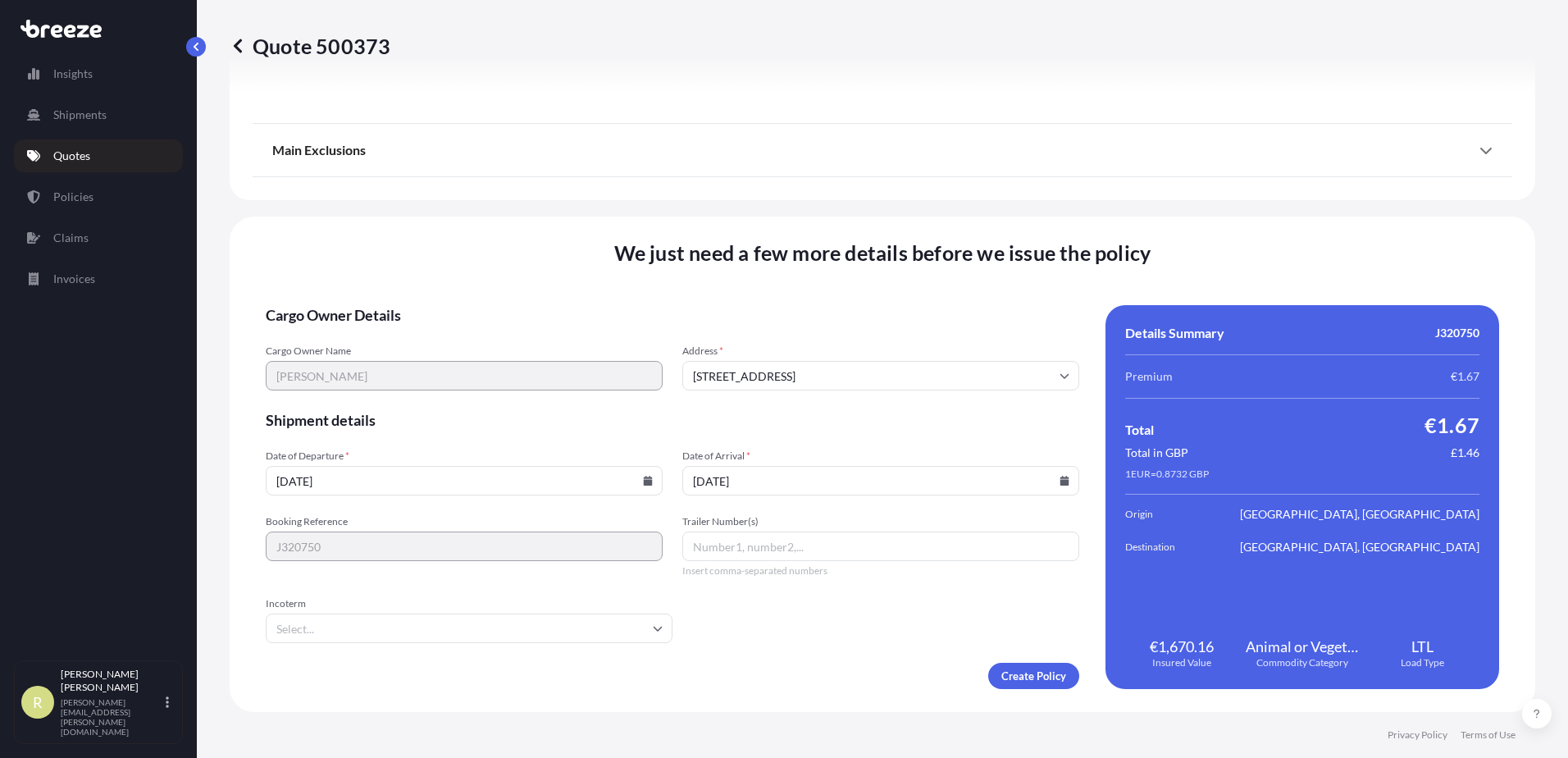
click at [542, 634] on input "Incoterm" at bounding box center [469, 628] width 407 height 29
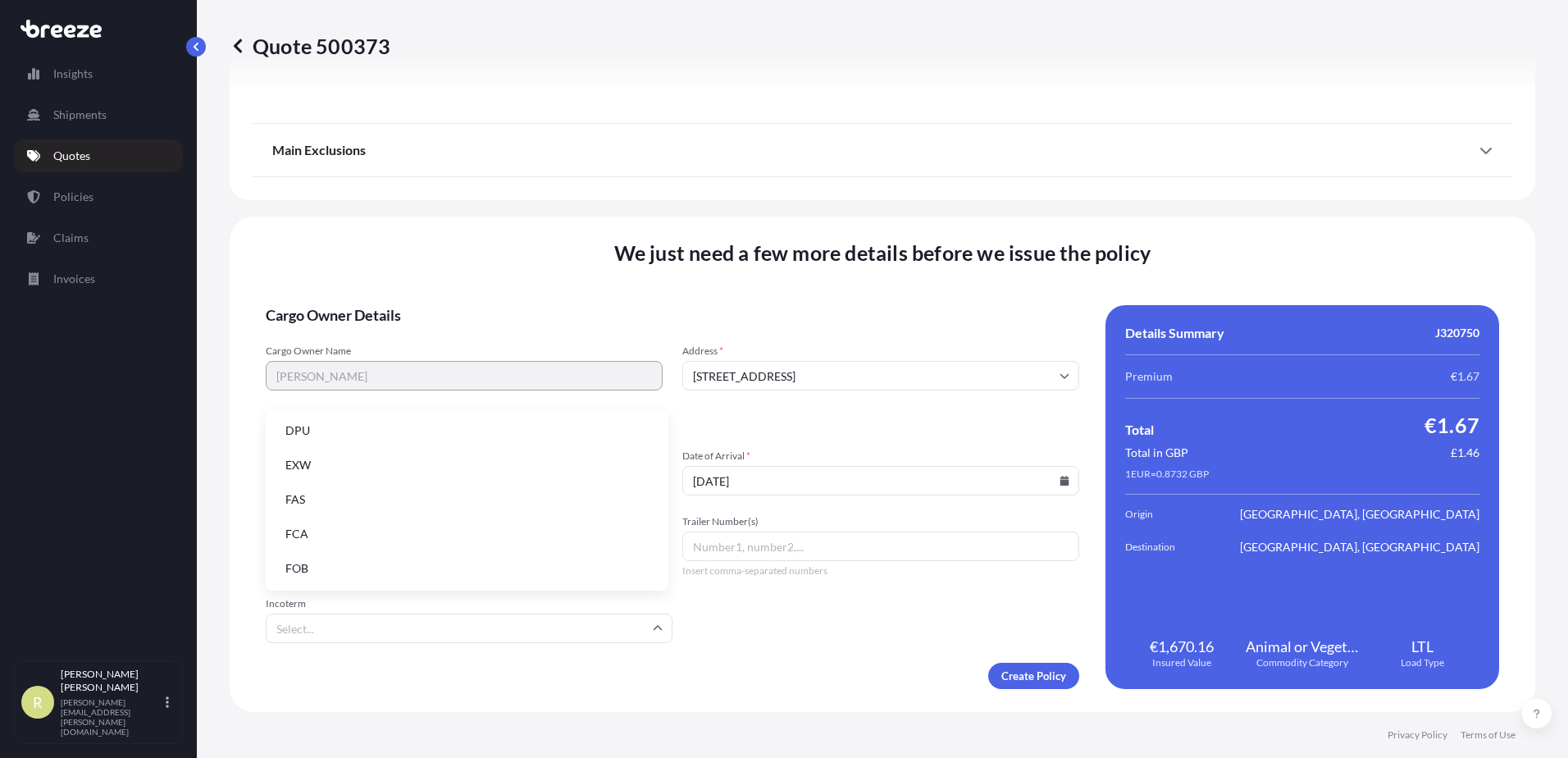
click at [529, 472] on li "EXW" at bounding box center [467, 465] width 390 height 31
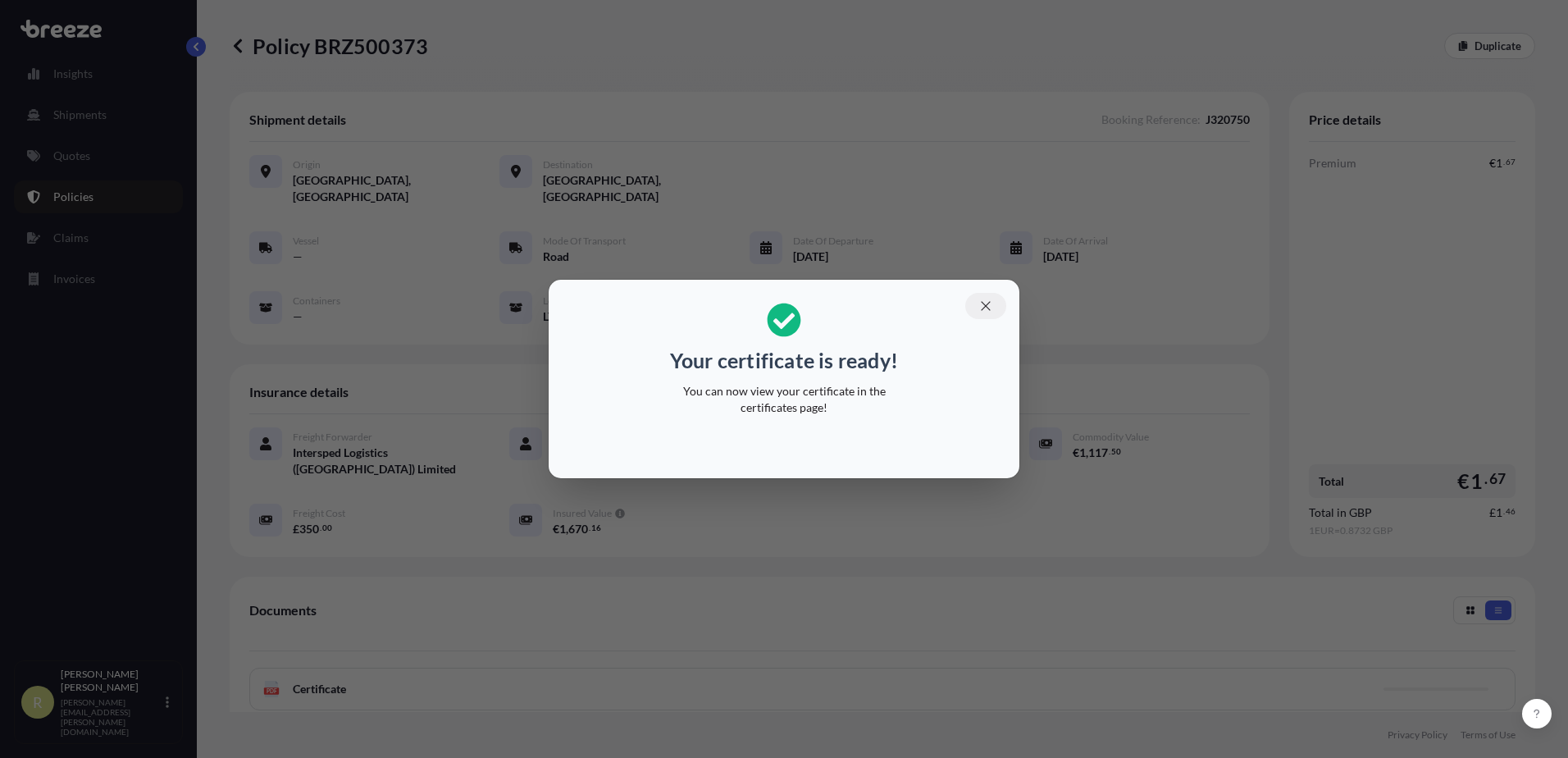
click at [981, 308] on icon "button" at bounding box center [985, 305] width 15 height 15
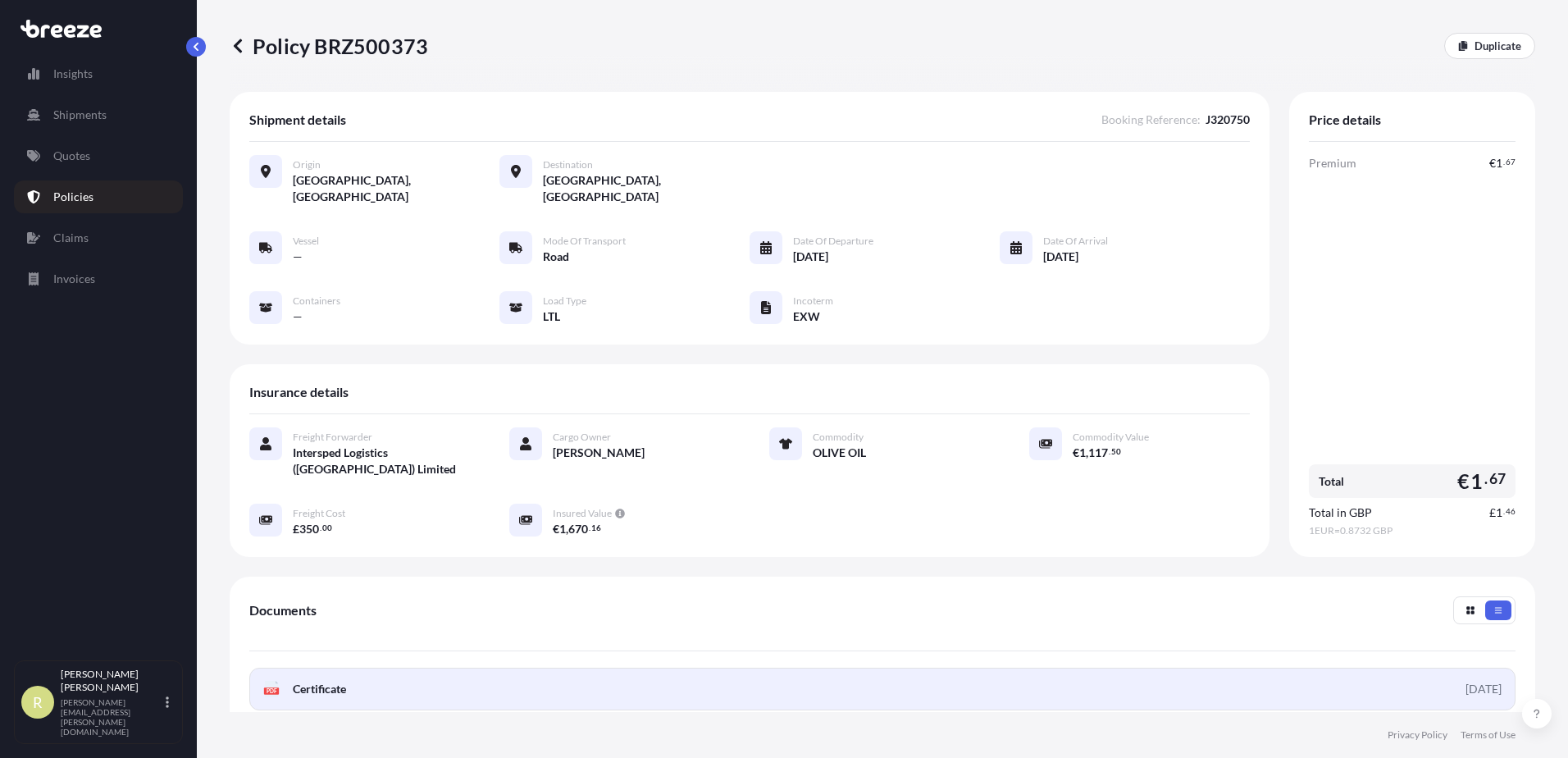
click at [319, 680] on span "Certificate" at bounding box center [319, 688] width 53 height 16
